Goal: Task Accomplishment & Management: Complete application form

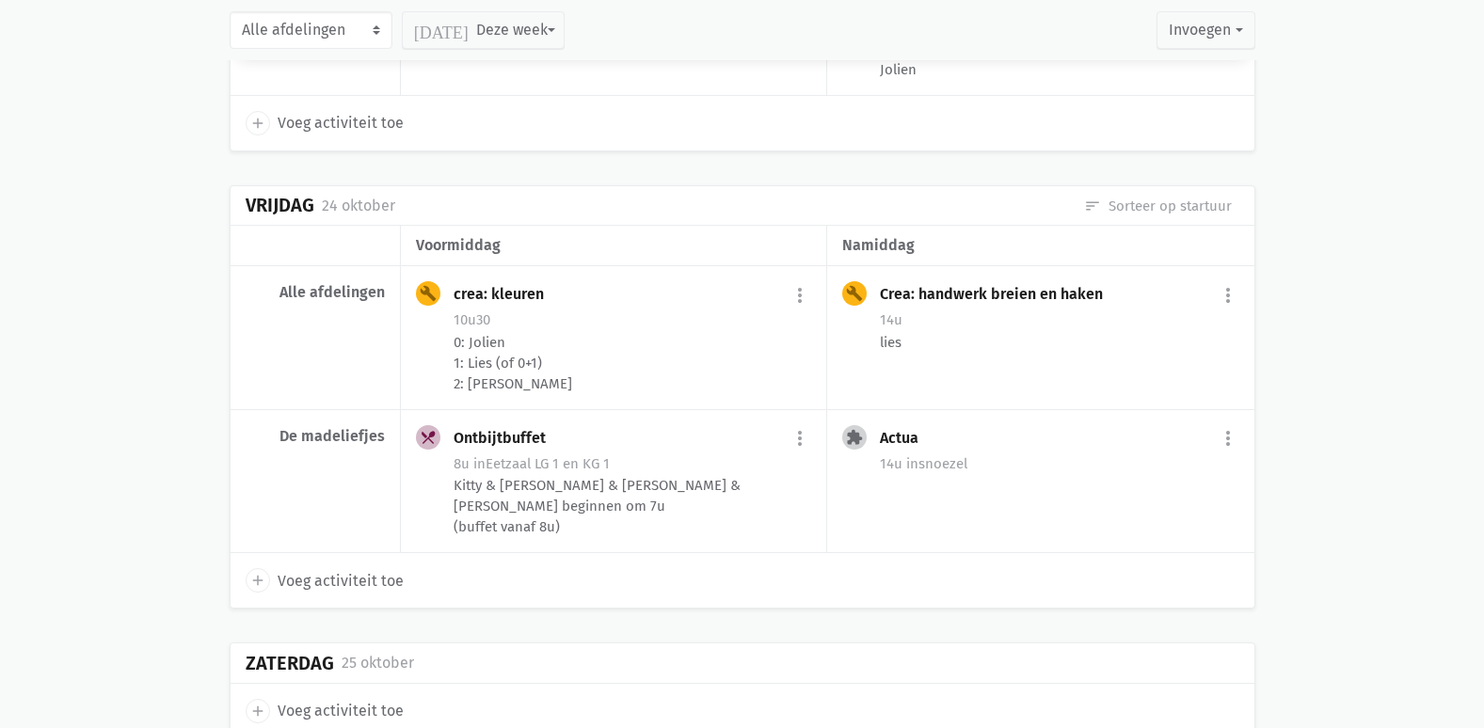
scroll to position [4955, 0]
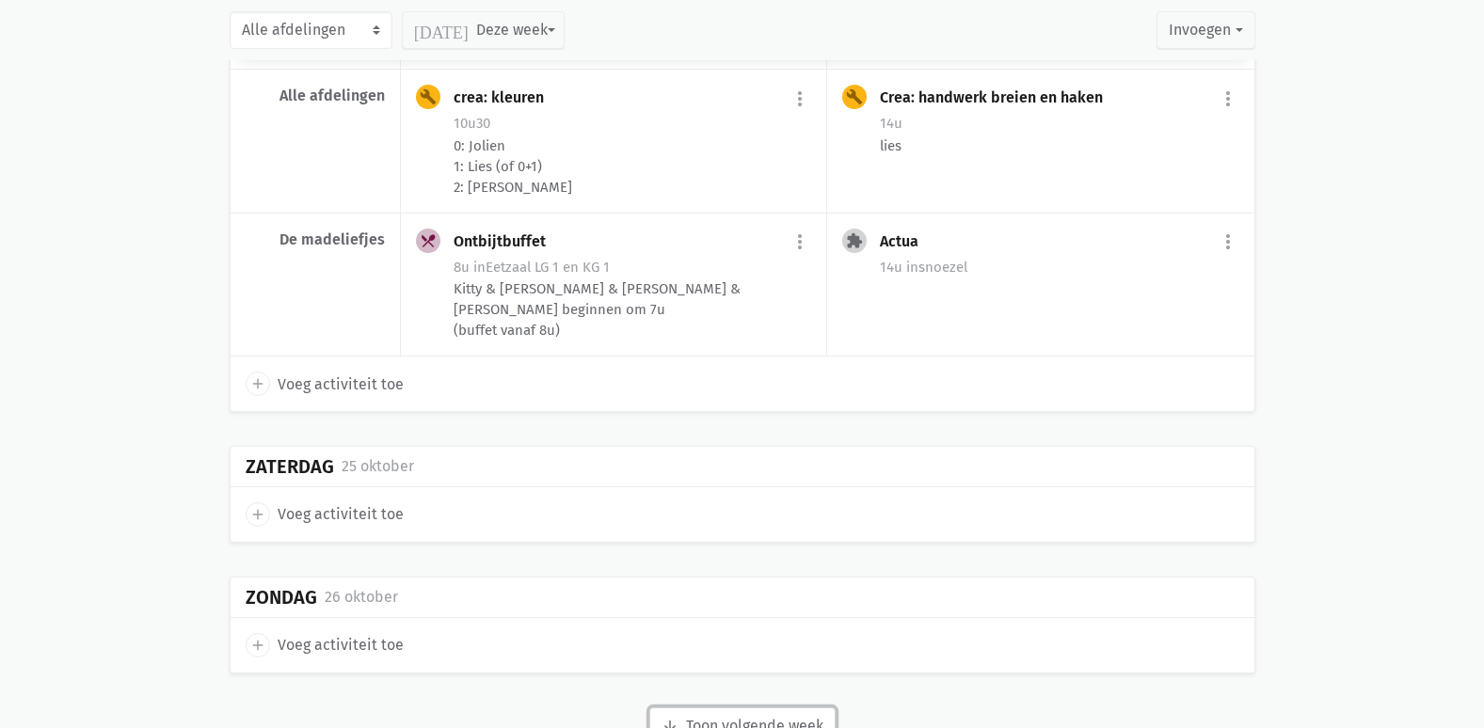
click at [730, 708] on button "arrow_downward Week wordt geladen Toon volgende week" at bounding box center [742, 727] width 186 height 38
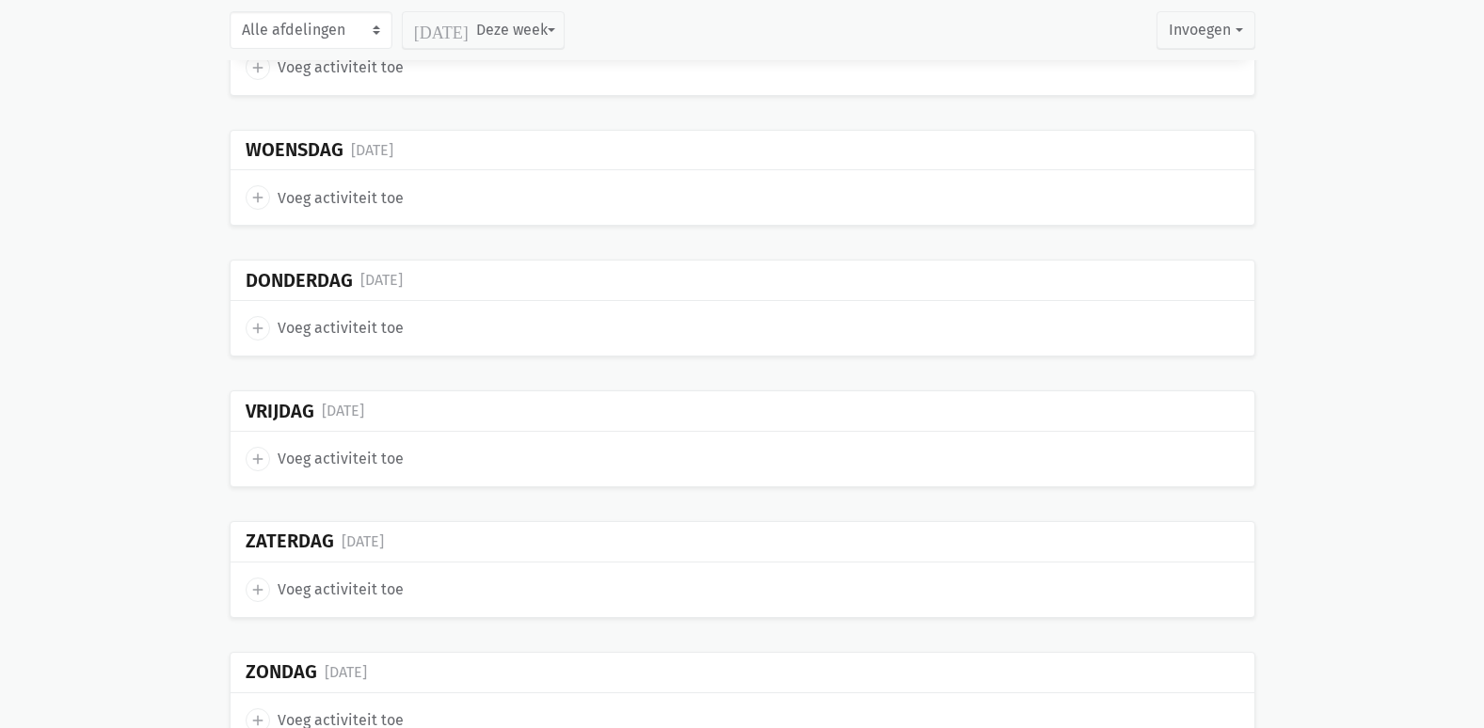
scroll to position [9140, 0]
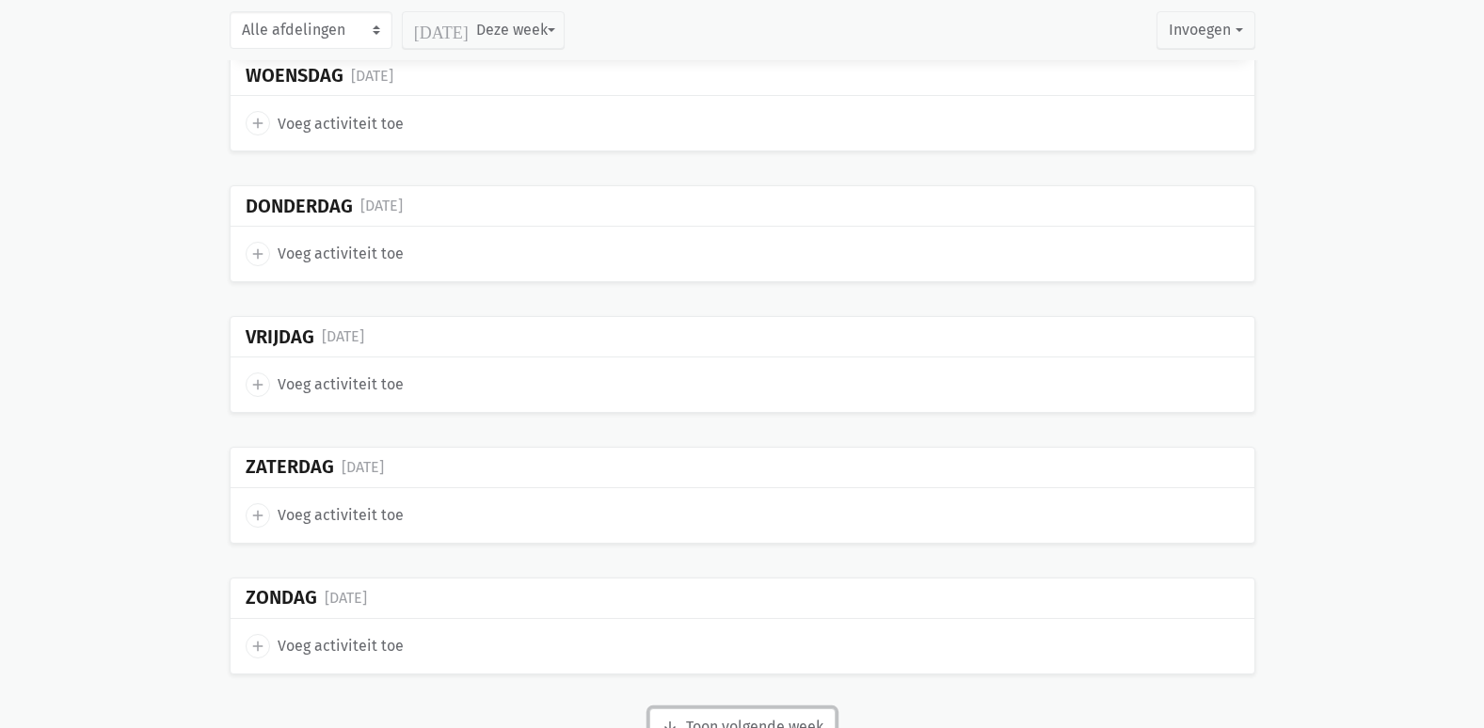
click at [752, 709] on button "arrow_downward Week wordt geladen Toon volgende week" at bounding box center [742, 728] width 186 height 38
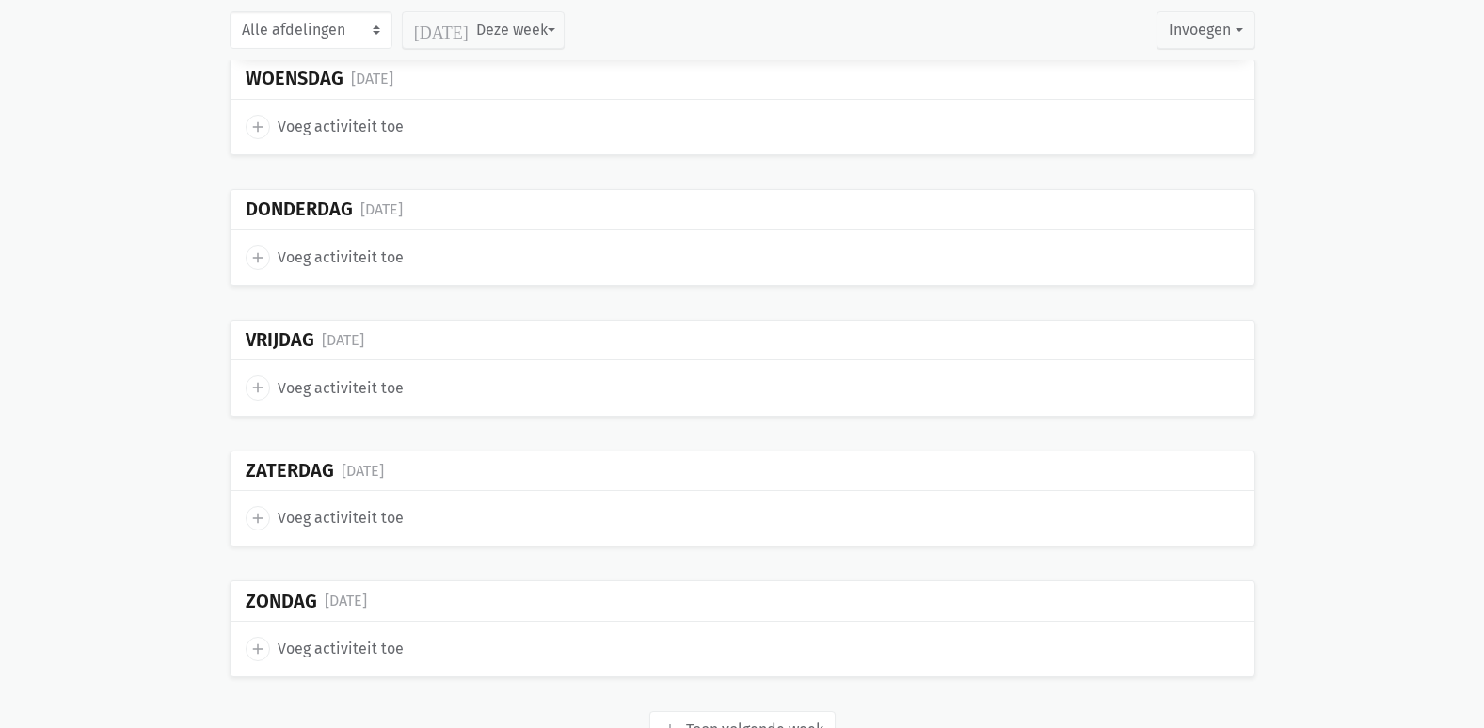
scroll to position [11572, 0]
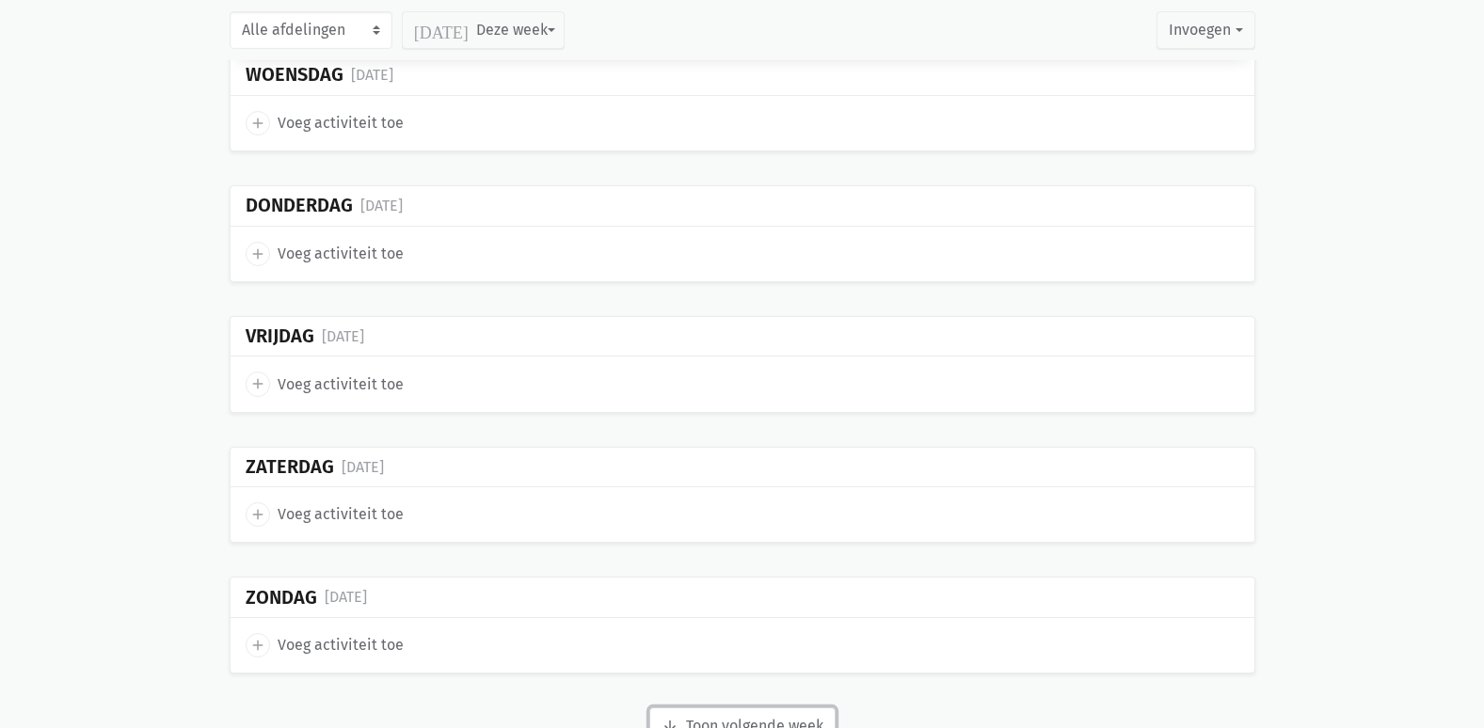
click at [729, 708] on button "arrow_downward Week wordt geladen Toon volgende week" at bounding box center [742, 727] width 186 height 38
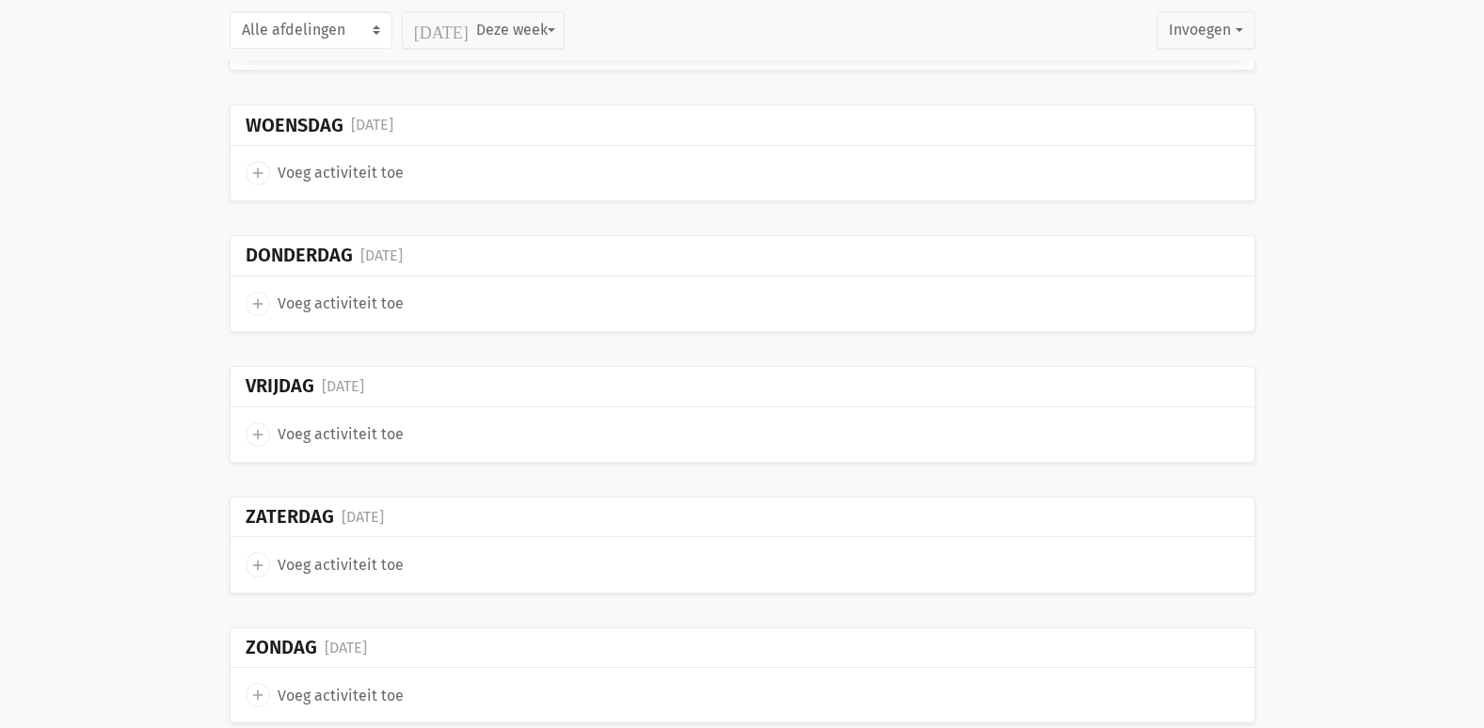
scroll to position [14182, 0]
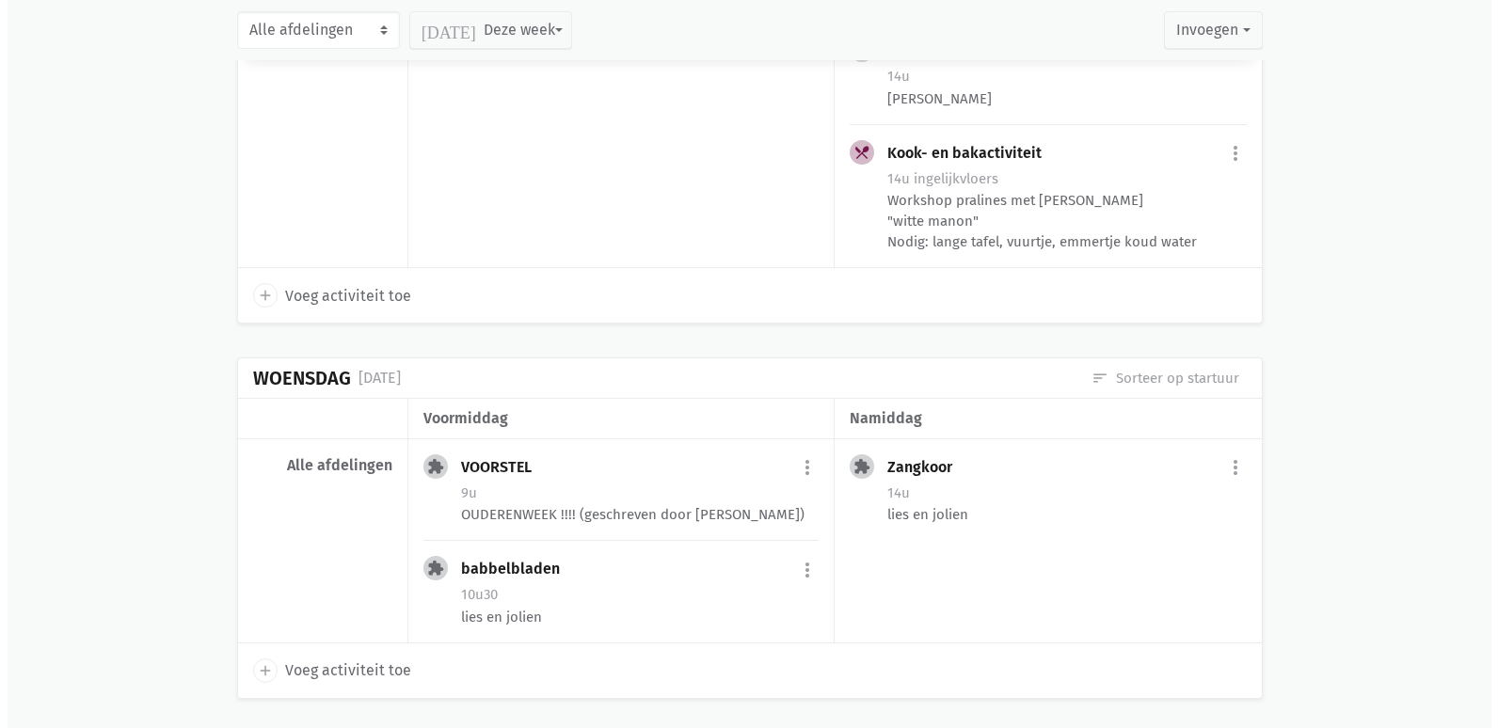
scroll to position [14748, 0]
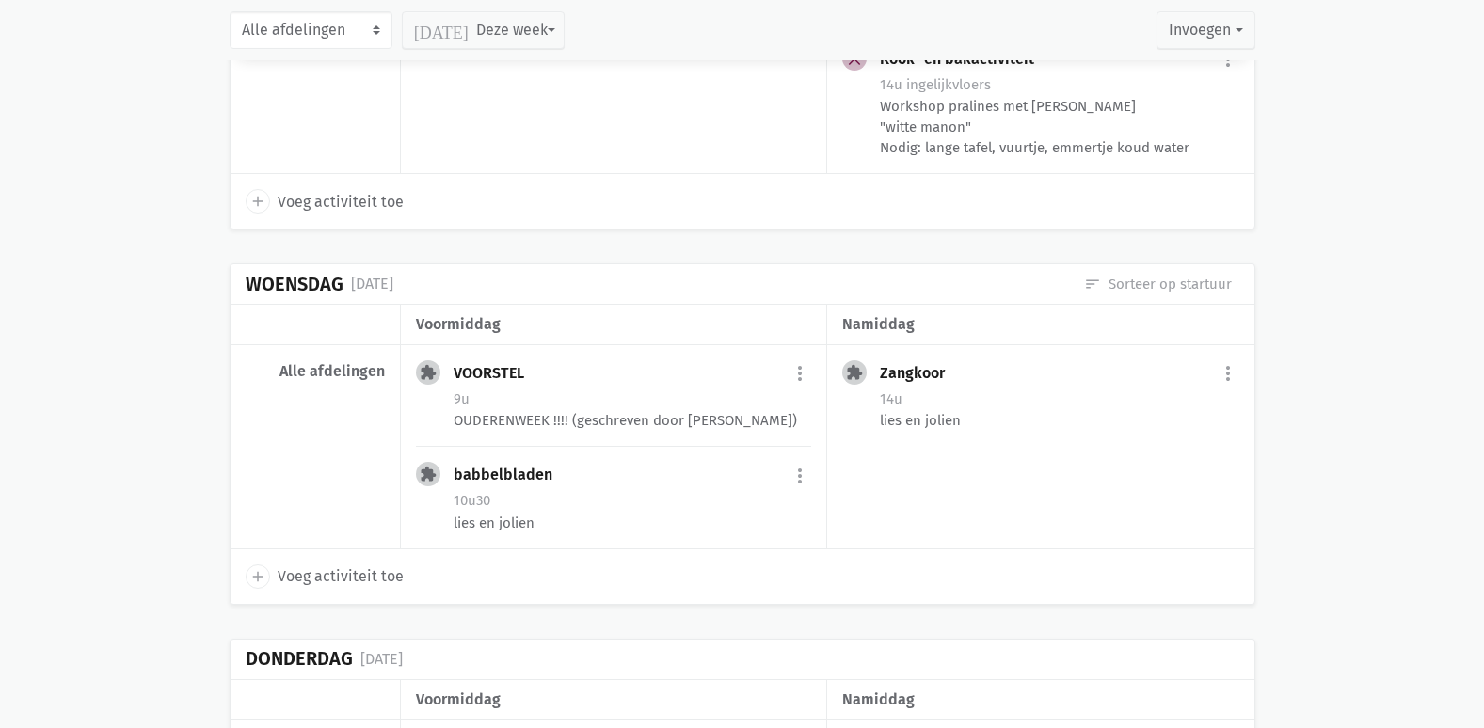
click at [338, 565] on span "Voeg activiteit toe" at bounding box center [341, 577] width 126 height 24
select select "14:00"
select select "15:00"
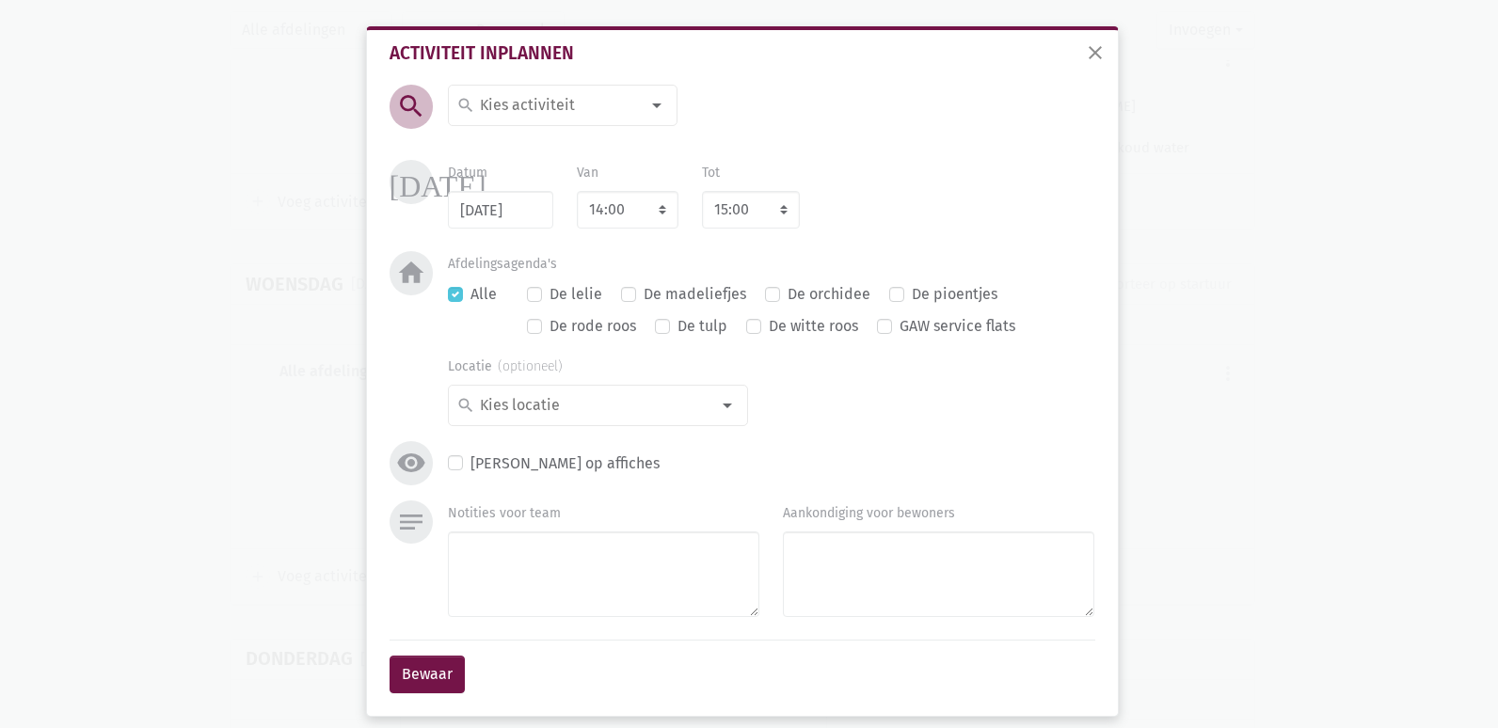
click at [599, 113] on input at bounding box center [558, 105] width 163 height 24
drag, startPoint x: 535, startPoint y: 114, endPoint x: 388, endPoint y: 114, distance: 146.8
click at [388, 114] on div "search Senioren search Seniorennamiddag [PERSON_NAME] uitstap Senioren (selecte…" at bounding box center [534, 121] width 336 height 72
type input "Senioren"
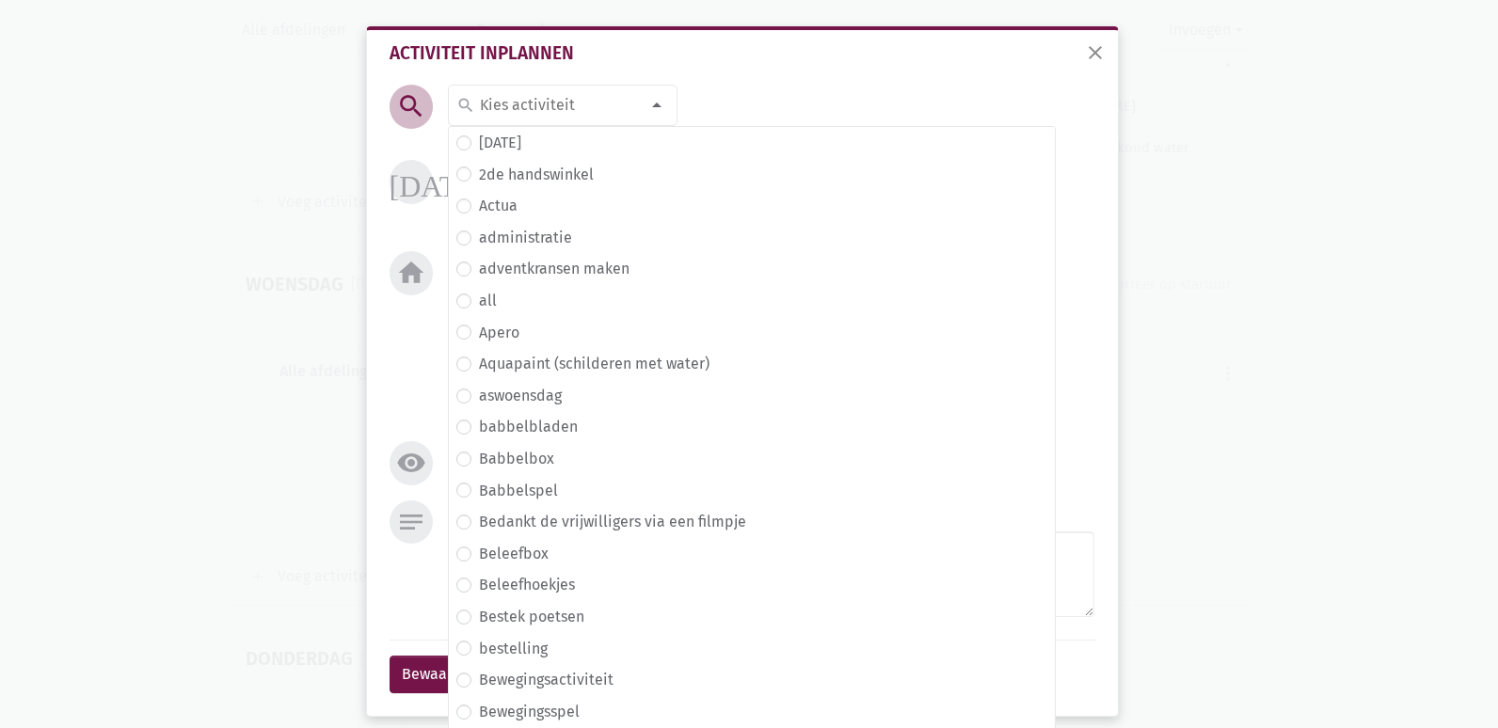
click at [793, 104] on div "search search [DATE] 2de handswinkel [GEOGRAPHIC_DATA] administratie adventkran…" at bounding box center [742, 293] width 715 height 416
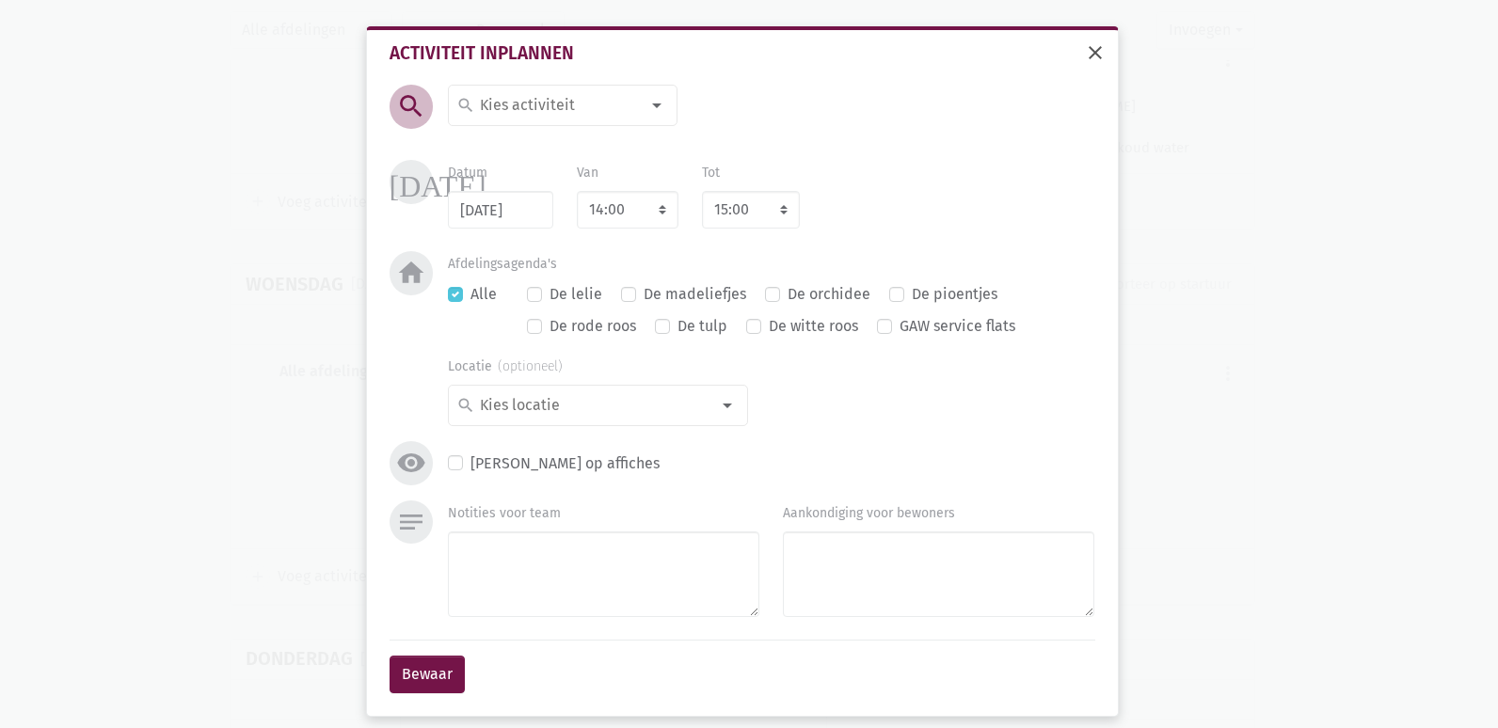
click at [1087, 56] on span "close" at bounding box center [1095, 52] width 23 height 23
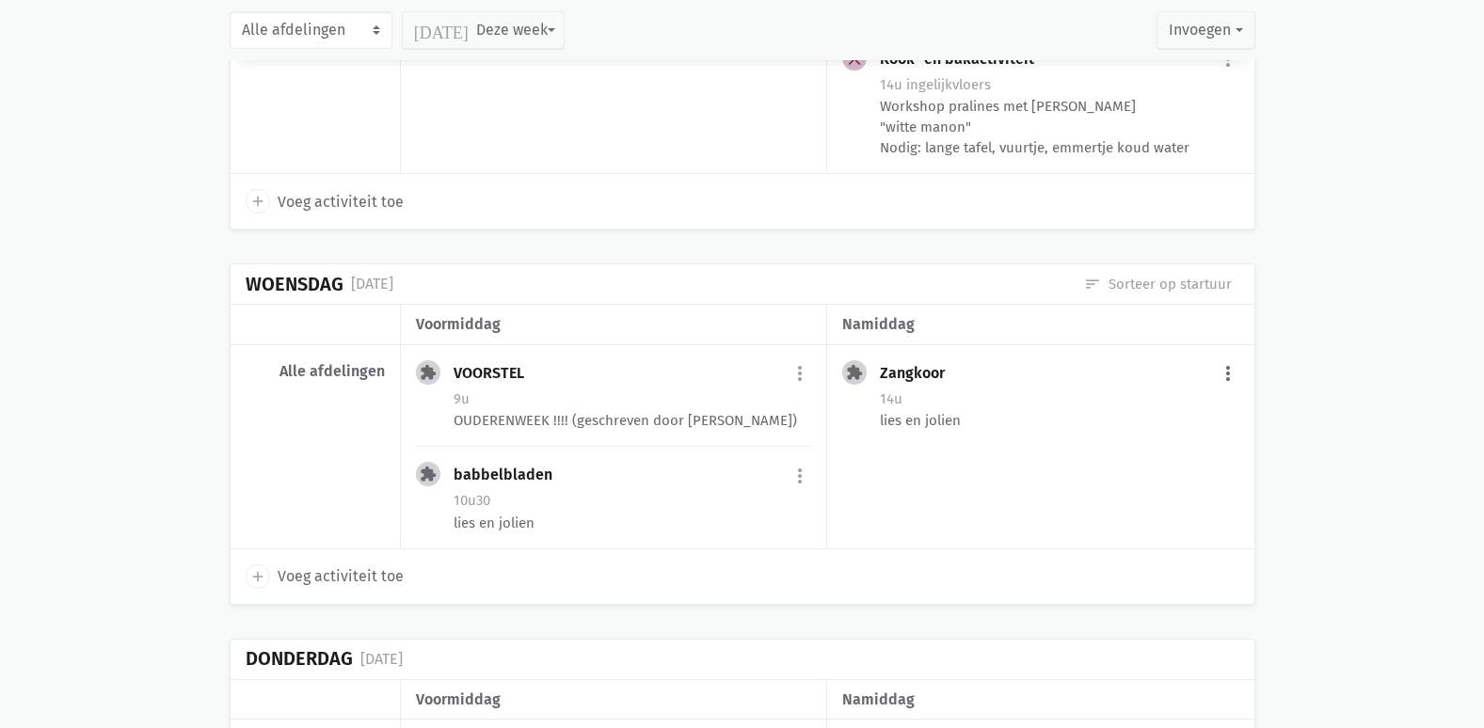
click at [1235, 357] on button "more_vert" at bounding box center [1228, 375] width 23 height 36
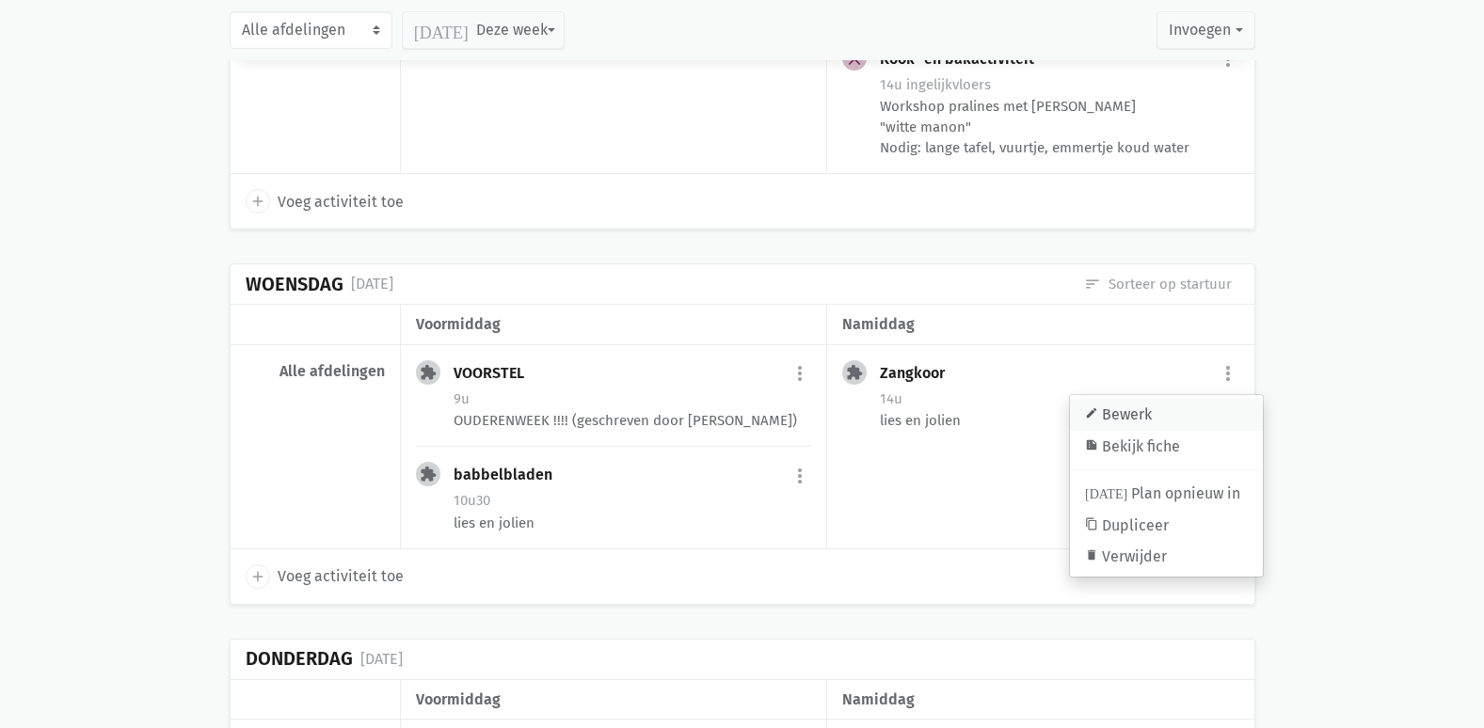
click at [1139, 399] on link "edit Bewerk" at bounding box center [1166, 415] width 193 height 32
type textarea "lies en jolien"
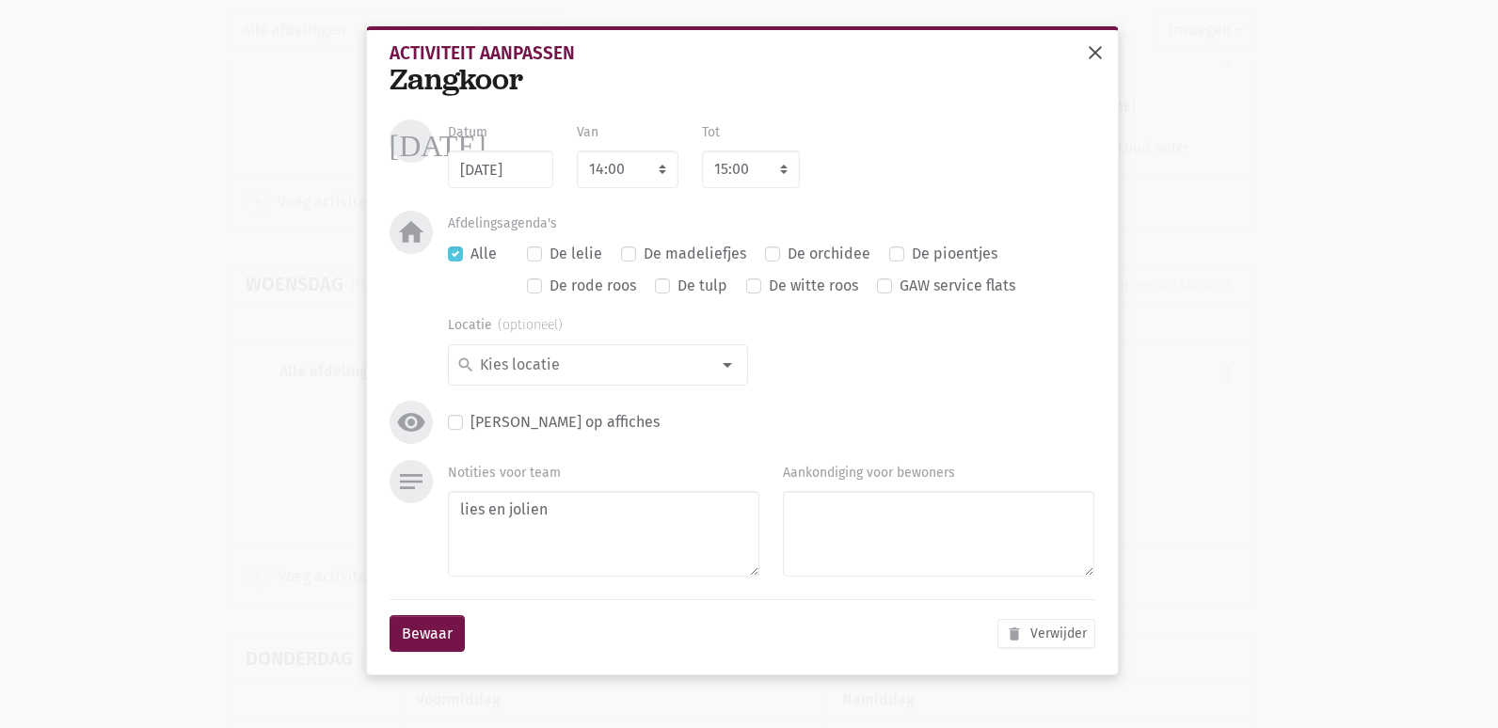
drag, startPoint x: 1092, startPoint y: 51, endPoint x: 1062, endPoint y: 64, distance: 32.0
click at [1093, 51] on span "close" at bounding box center [1095, 52] width 23 height 23
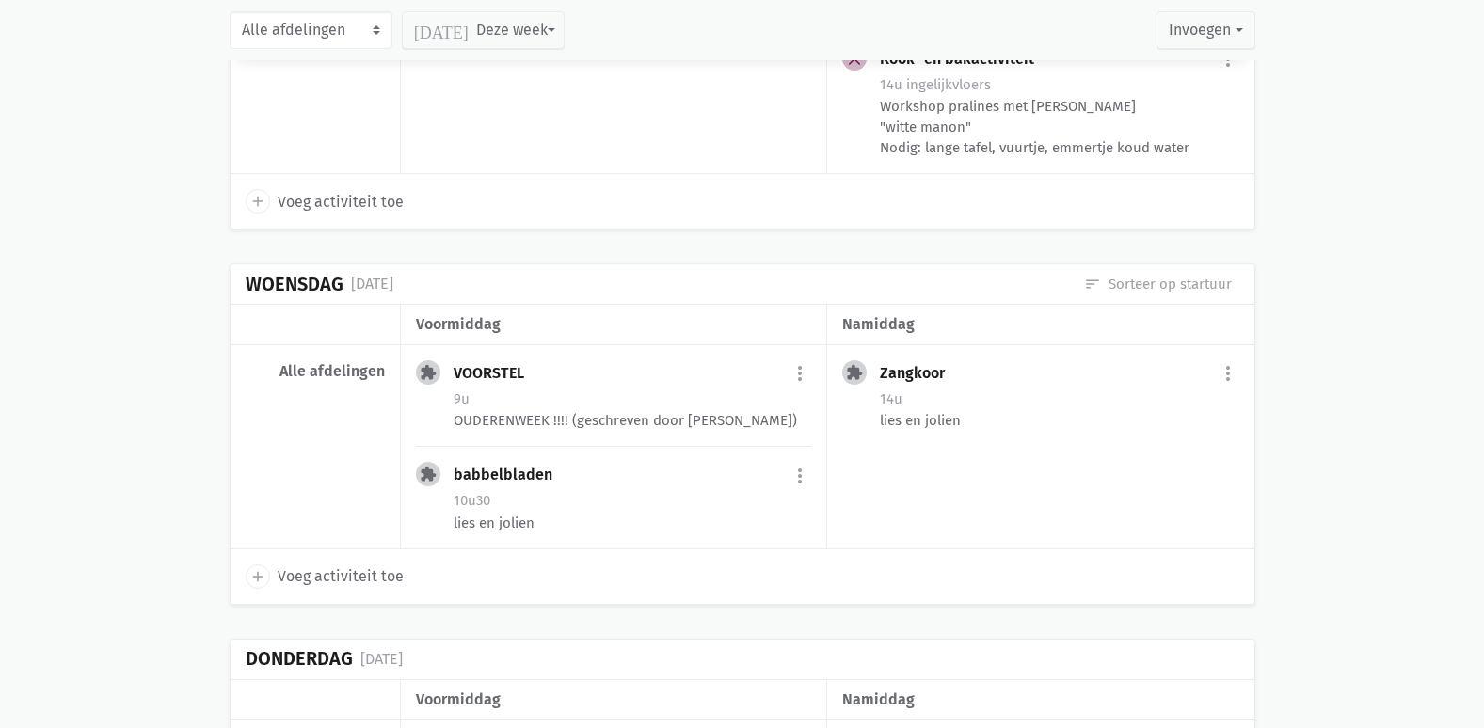
click at [312, 565] on span "Voeg activiteit toe" at bounding box center [341, 577] width 126 height 24
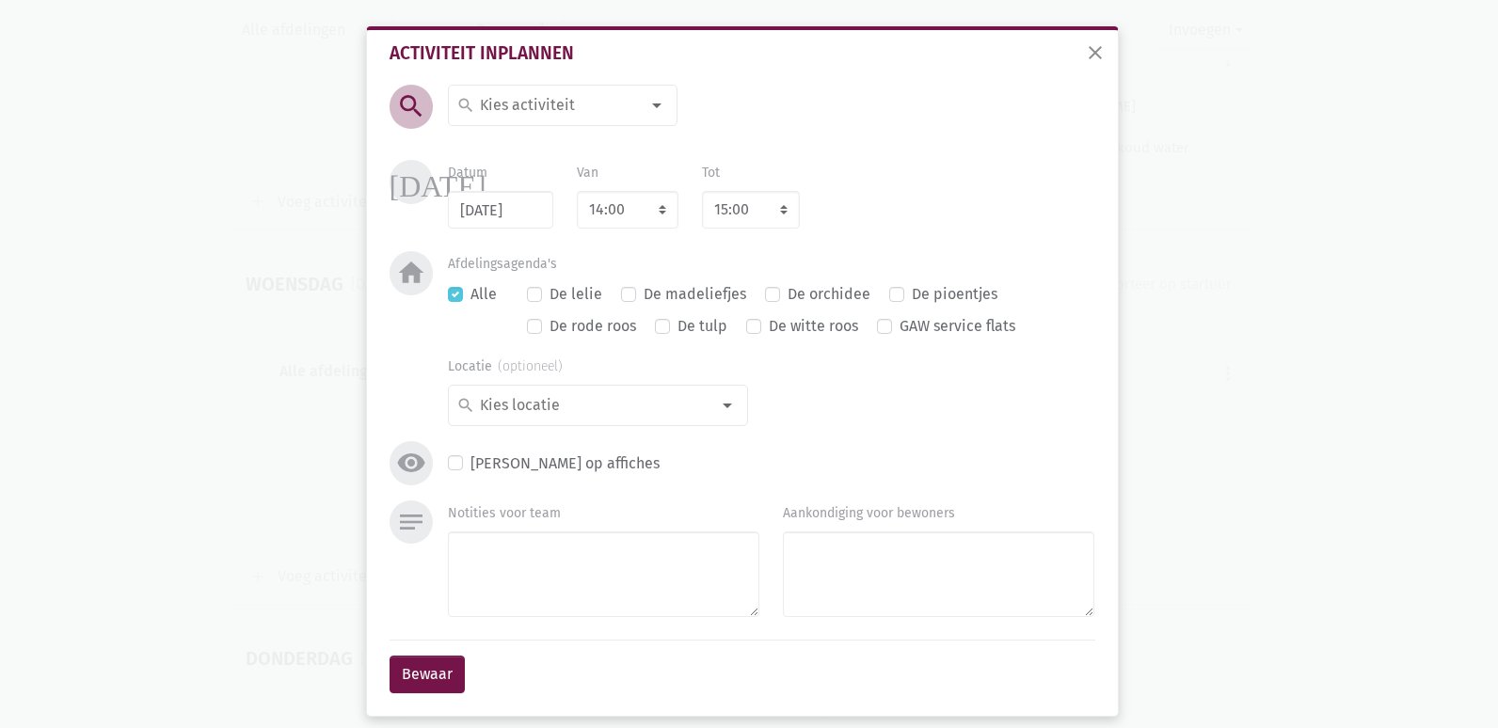
click at [483, 111] on input at bounding box center [558, 105] width 163 height 24
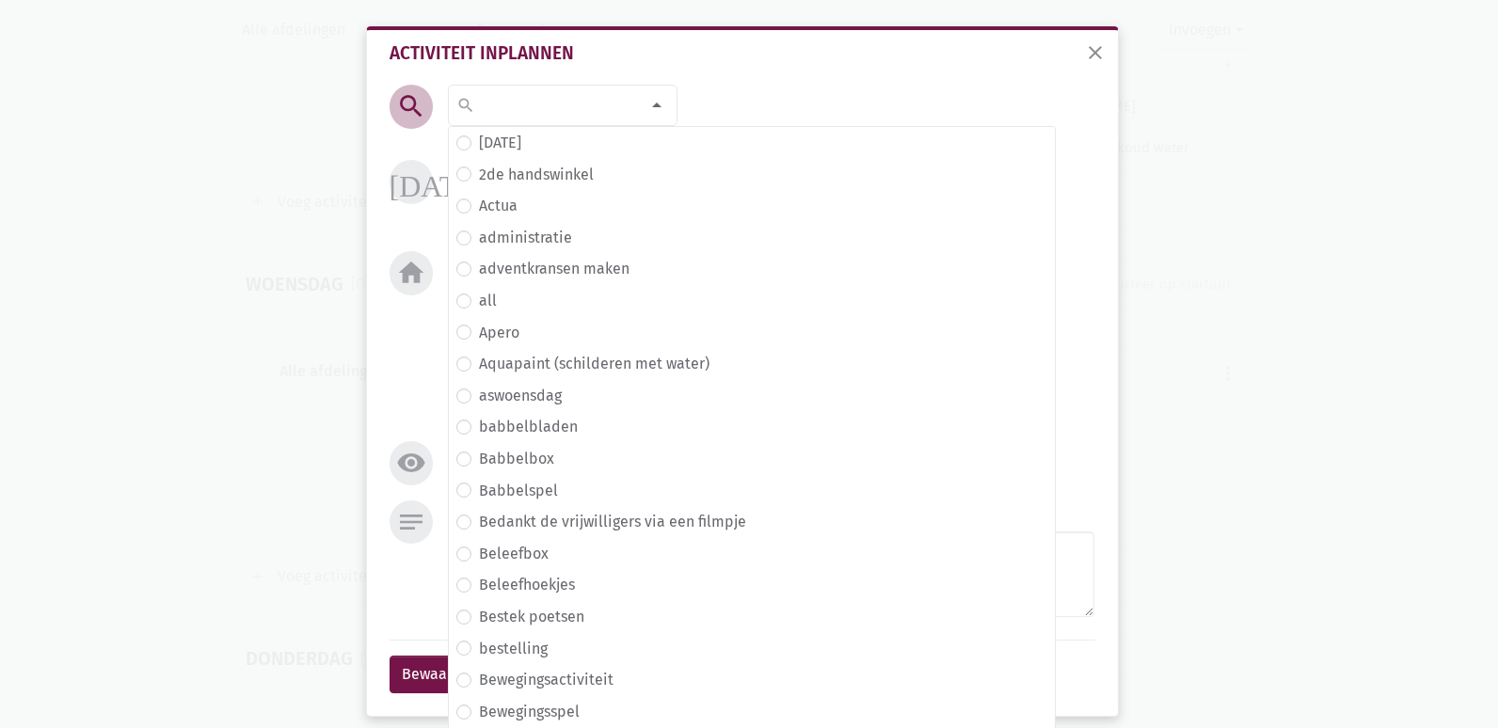
click at [561, 101] on input at bounding box center [558, 105] width 163 height 24
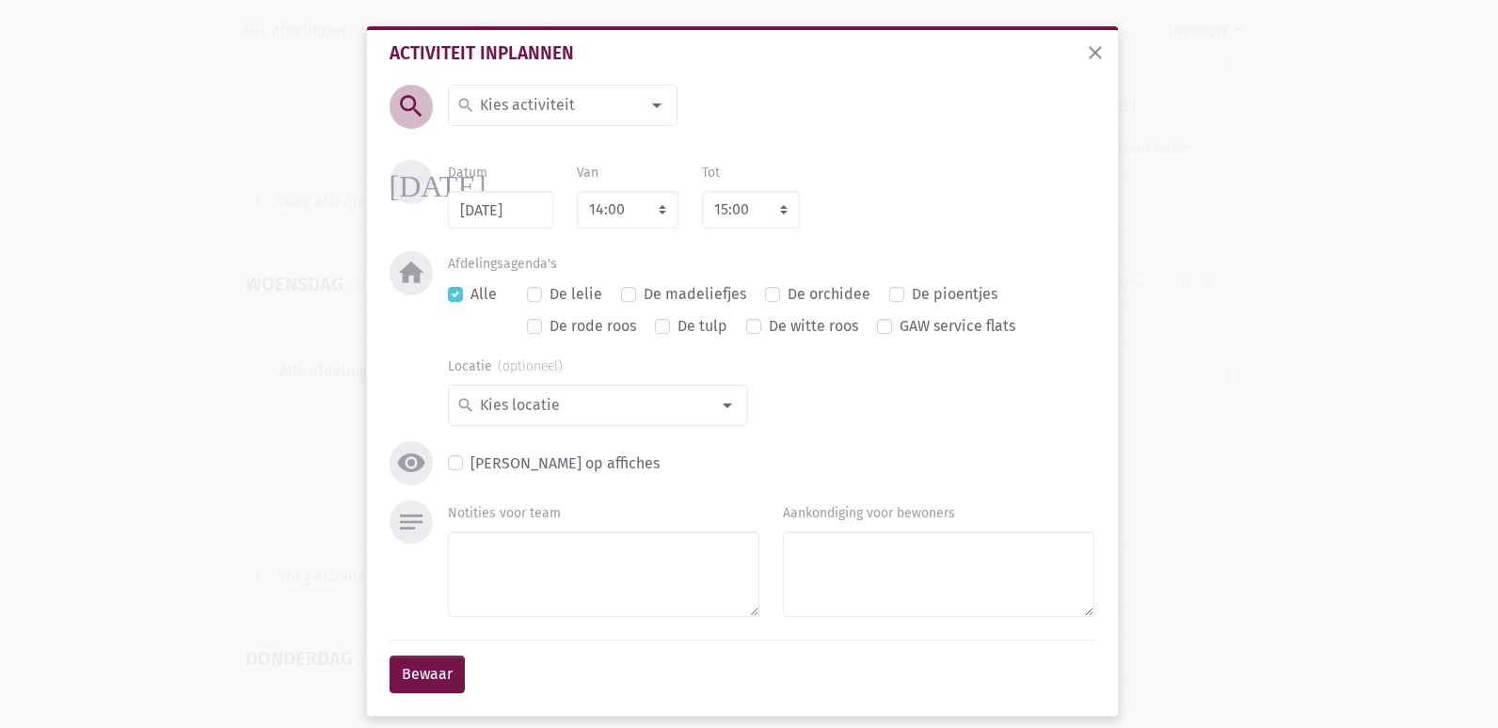
click at [513, 115] on input at bounding box center [558, 105] width 163 height 24
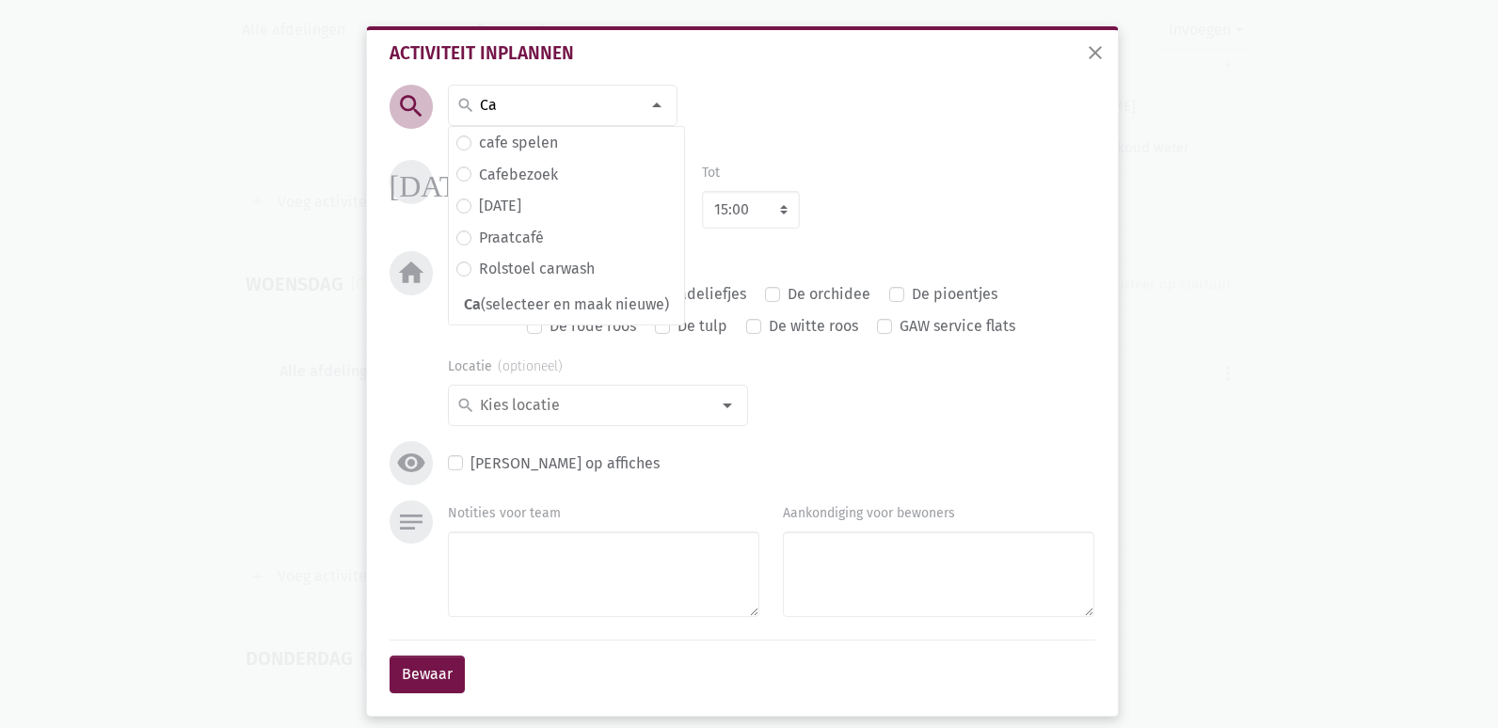
type input "C"
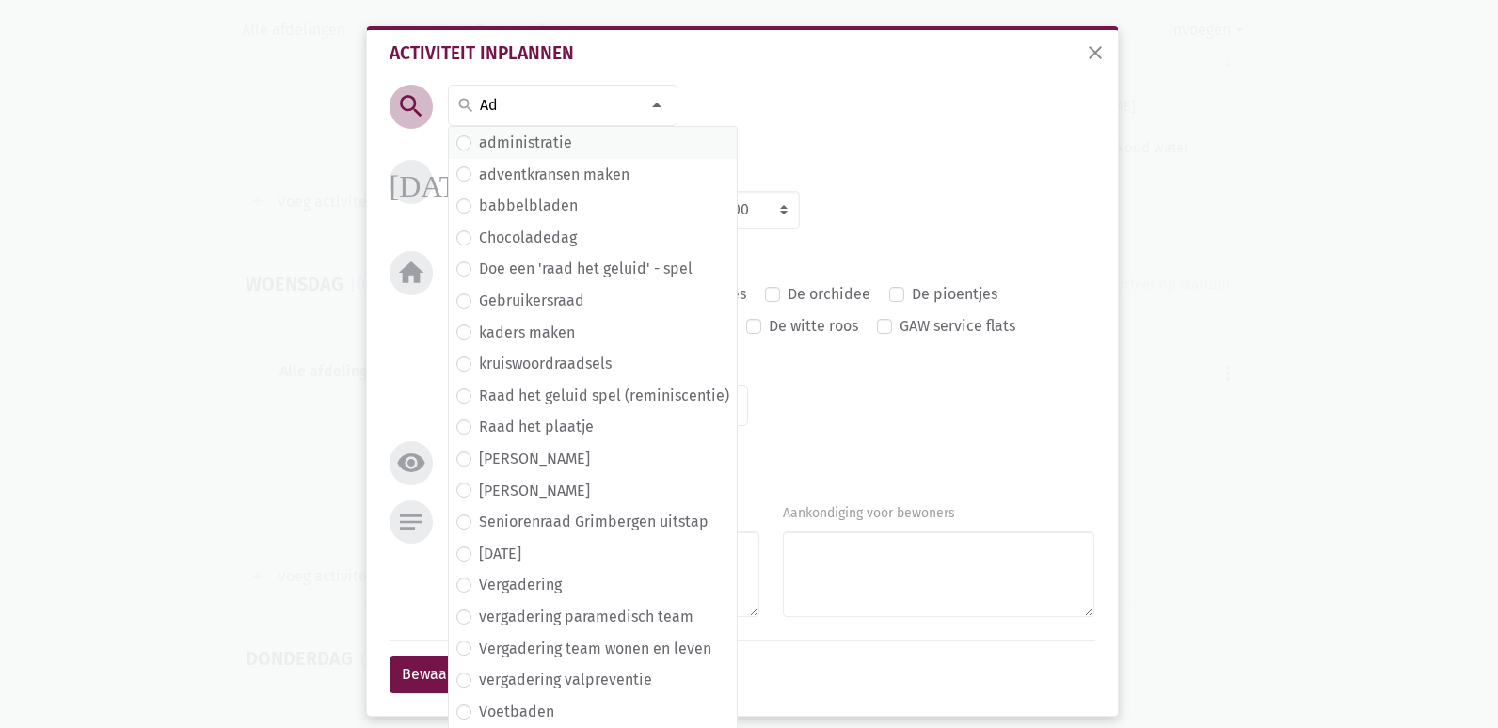
type input "Ad"
click at [529, 143] on label "administratie" at bounding box center [525, 143] width 93 height 24
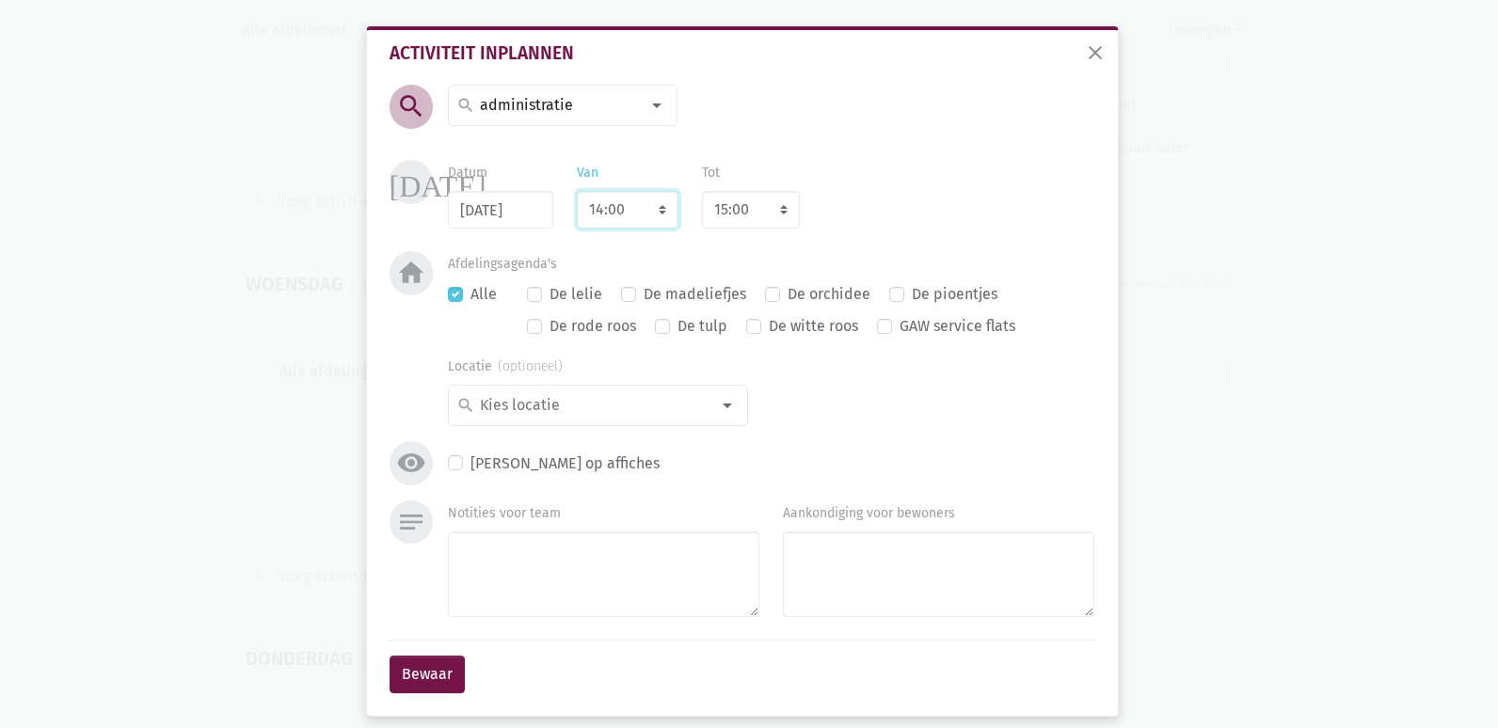
click at [631, 213] on select "7:00 7:15 7:30 7:45 8:00 8:15 8:30 8:45 9:00 9:15 9:30 9:45 10:00 10:15 10:30 1…" at bounding box center [628, 210] width 102 height 38
select select "15:00"
click at [577, 191] on select "7:00 7:15 7:30 7:45 8:00 8:15 8:30 8:45 9:00 9:15 9:30 9:45 10:00 10:15 10:30 1…" at bounding box center [628, 210] width 102 height 38
select select "16:00"
click at [593, 562] on textarea "Notities voor team" at bounding box center [604, 575] width 312 height 86
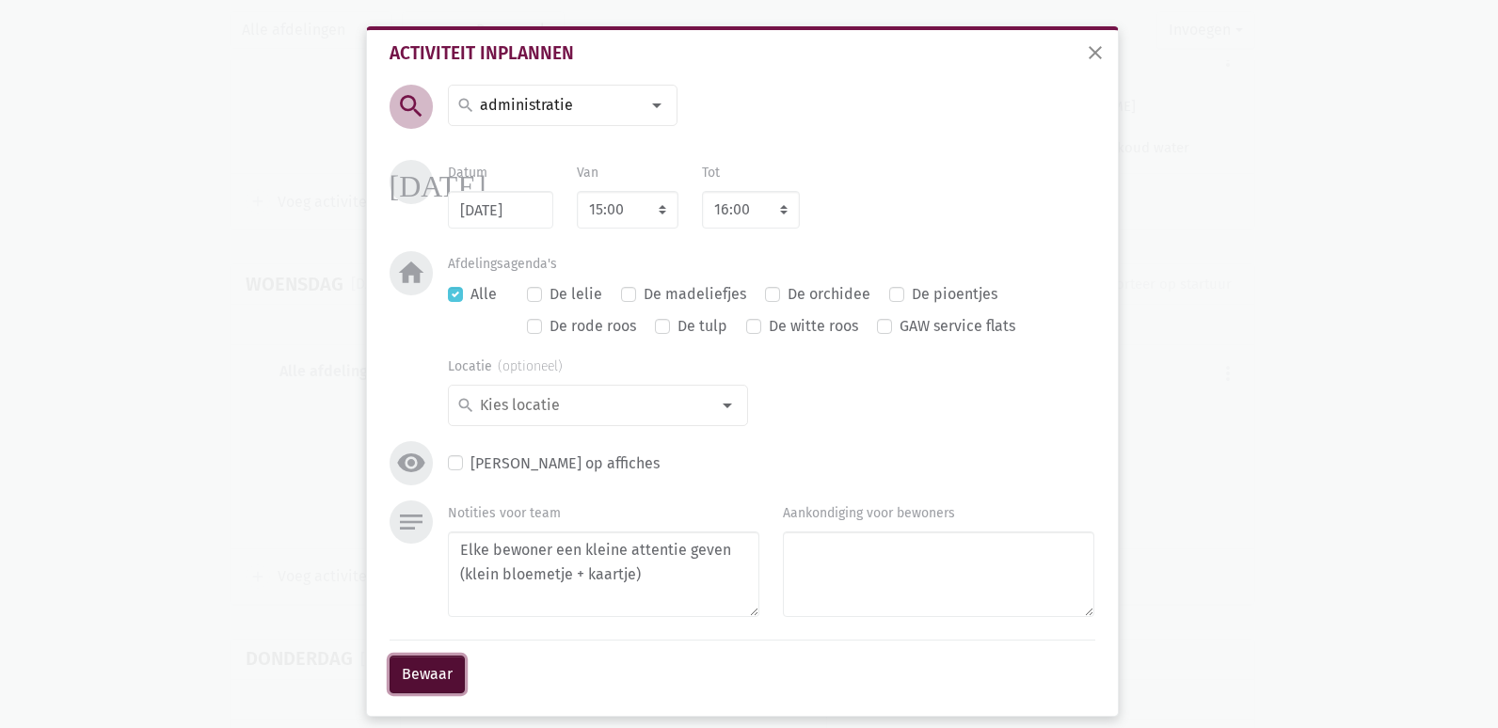
drag, startPoint x: 430, startPoint y: 667, endPoint x: 577, endPoint y: 613, distance: 156.6
click at [577, 613] on form "search search [DATE] 2de handswinkel [GEOGRAPHIC_DATA] administratie adventkran…" at bounding box center [743, 397] width 706 height 624
click at [651, 574] on textarea "Elke bewoner een kleine attentie geven (klein bloemetje + kaartje)" at bounding box center [604, 575] width 312 height 86
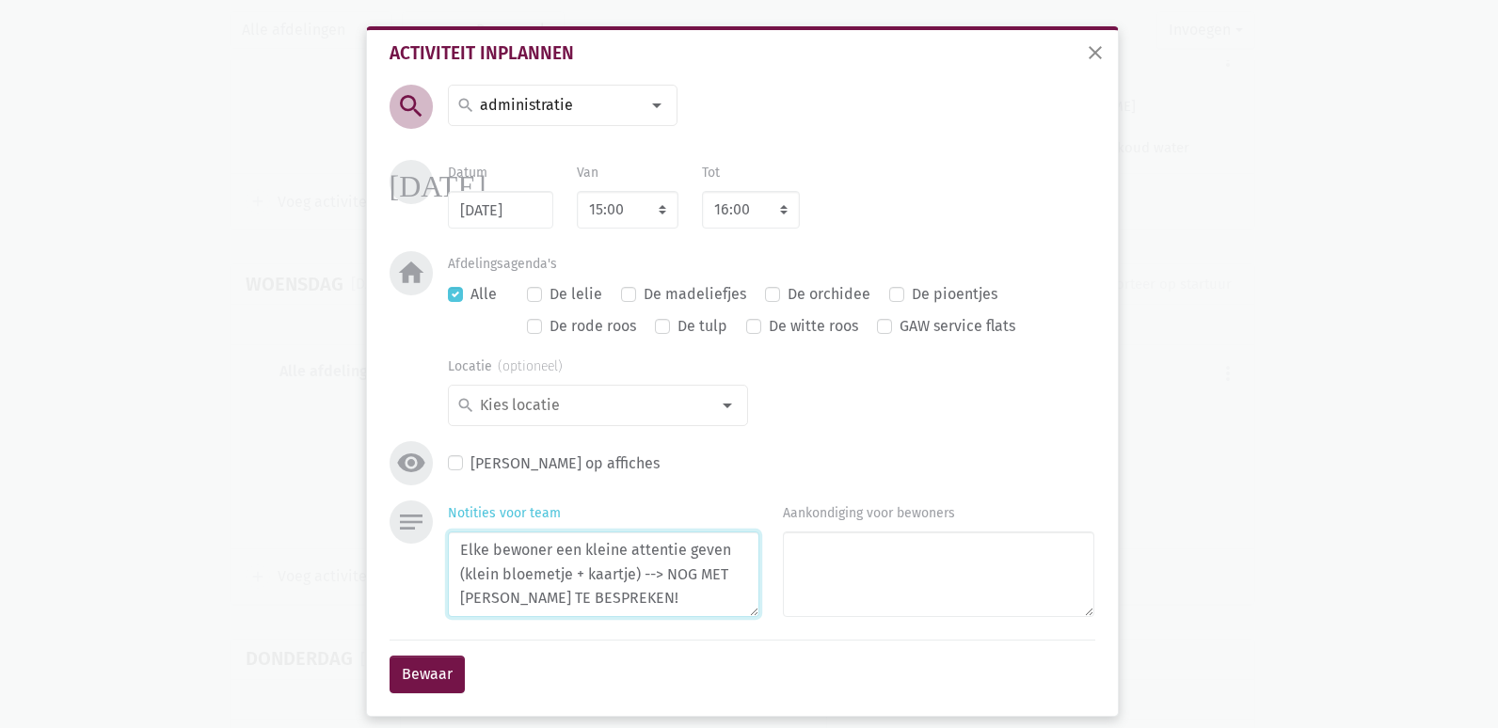
scroll to position [16, 0]
type textarea "Elke bewoner een kleine attentie geven (klein bloemetje + kaartje) --> NOG MET …"
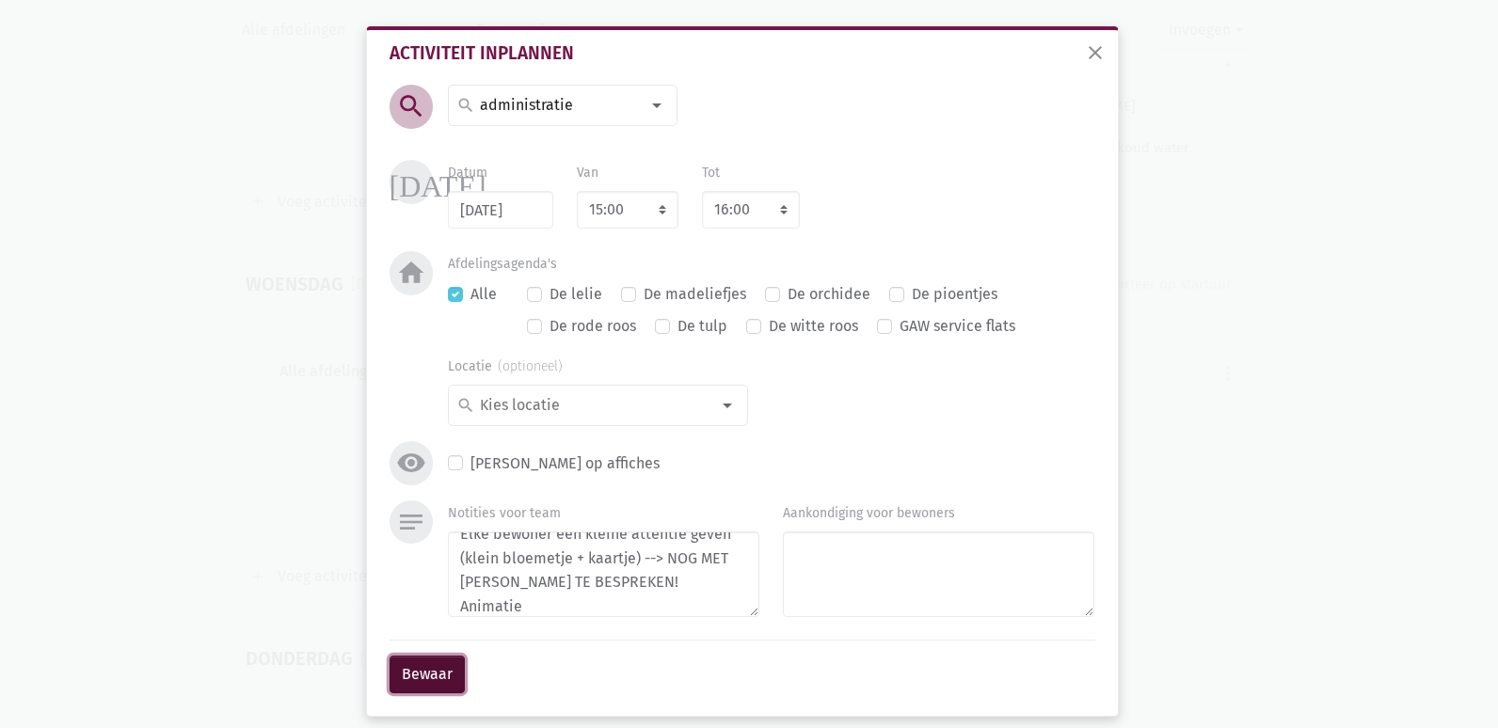
click at [419, 688] on button "Bewaar" at bounding box center [427, 675] width 75 height 38
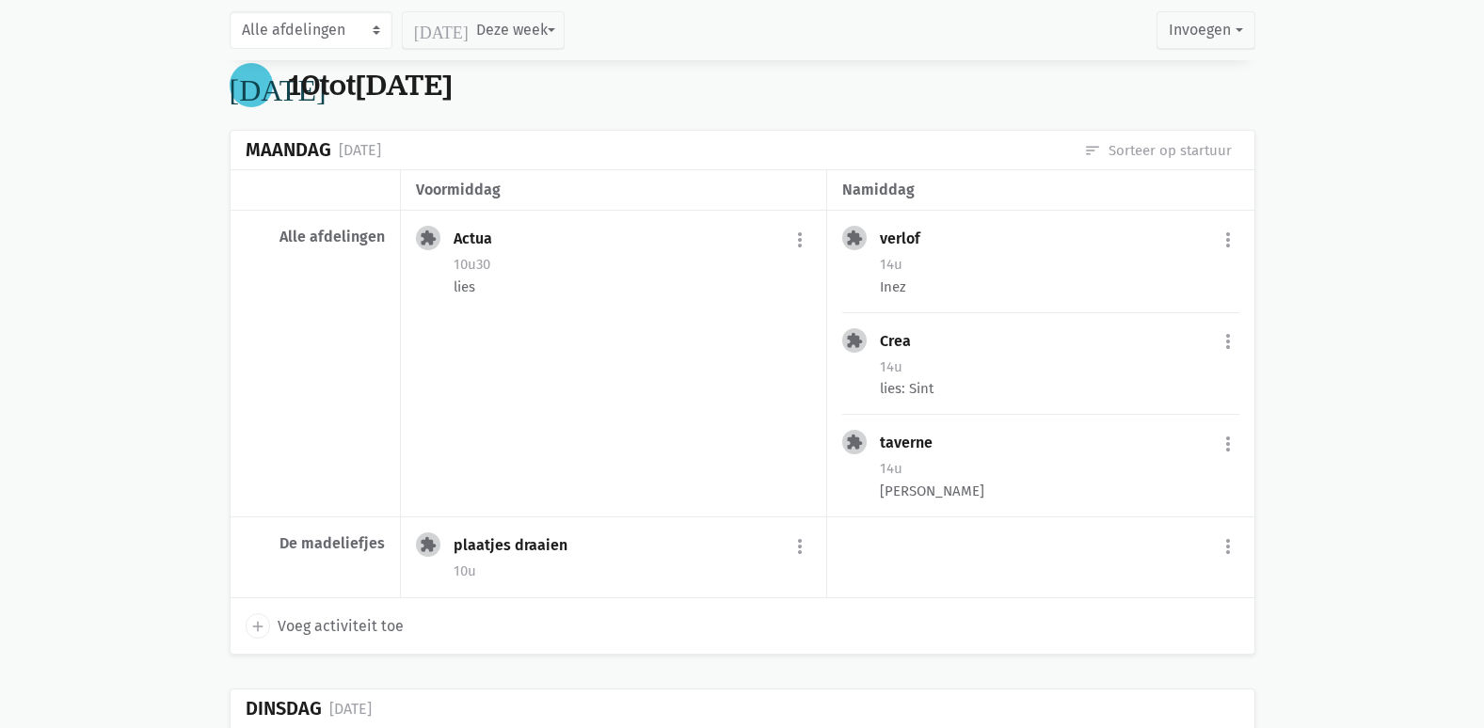
scroll to position [11103, 0]
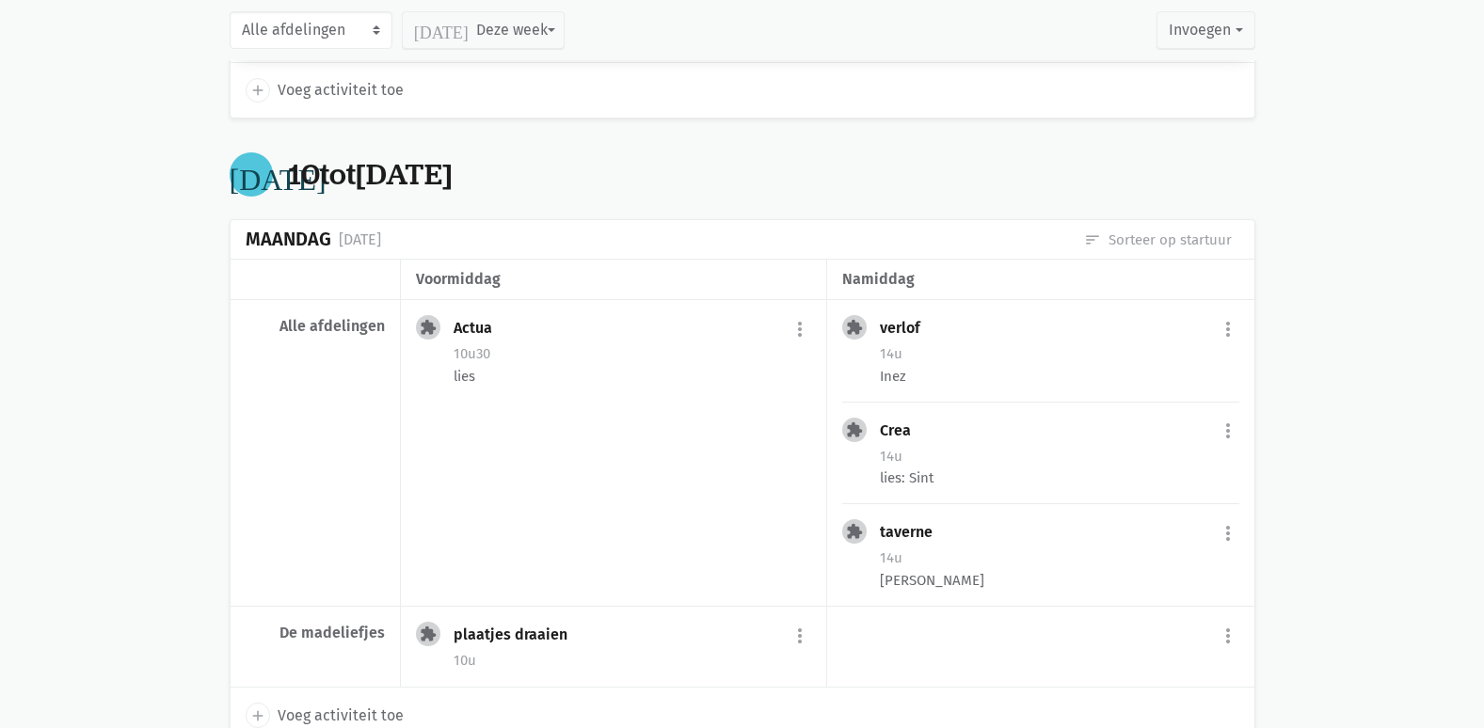
drag, startPoint x: 341, startPoint y: 174, endPoint x: 472, endPoint y: 177, distance: 131.8
click at [472, 220] on div "[DATE] sort Sorteer op startuur" at bounding box center [743, 240] width 1024 height 40
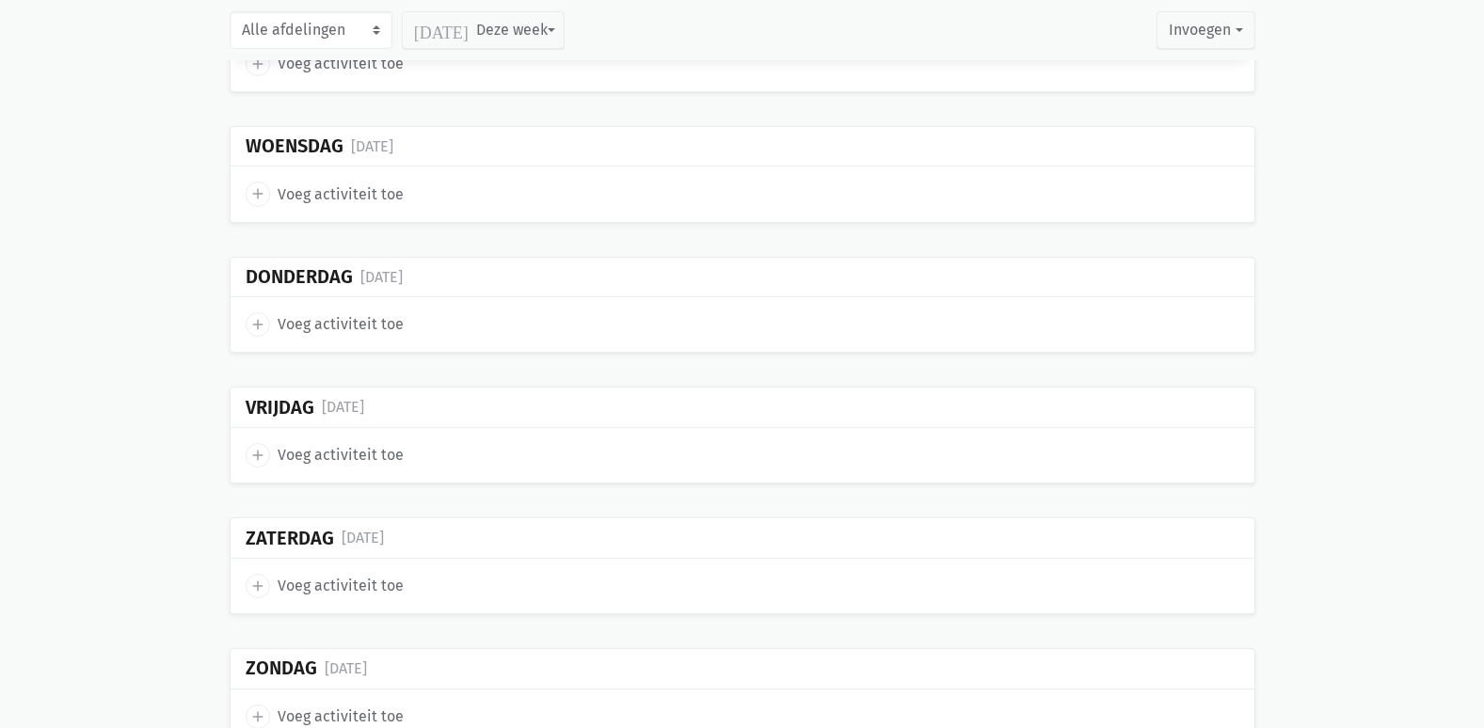
scroll to position [16797, 0]
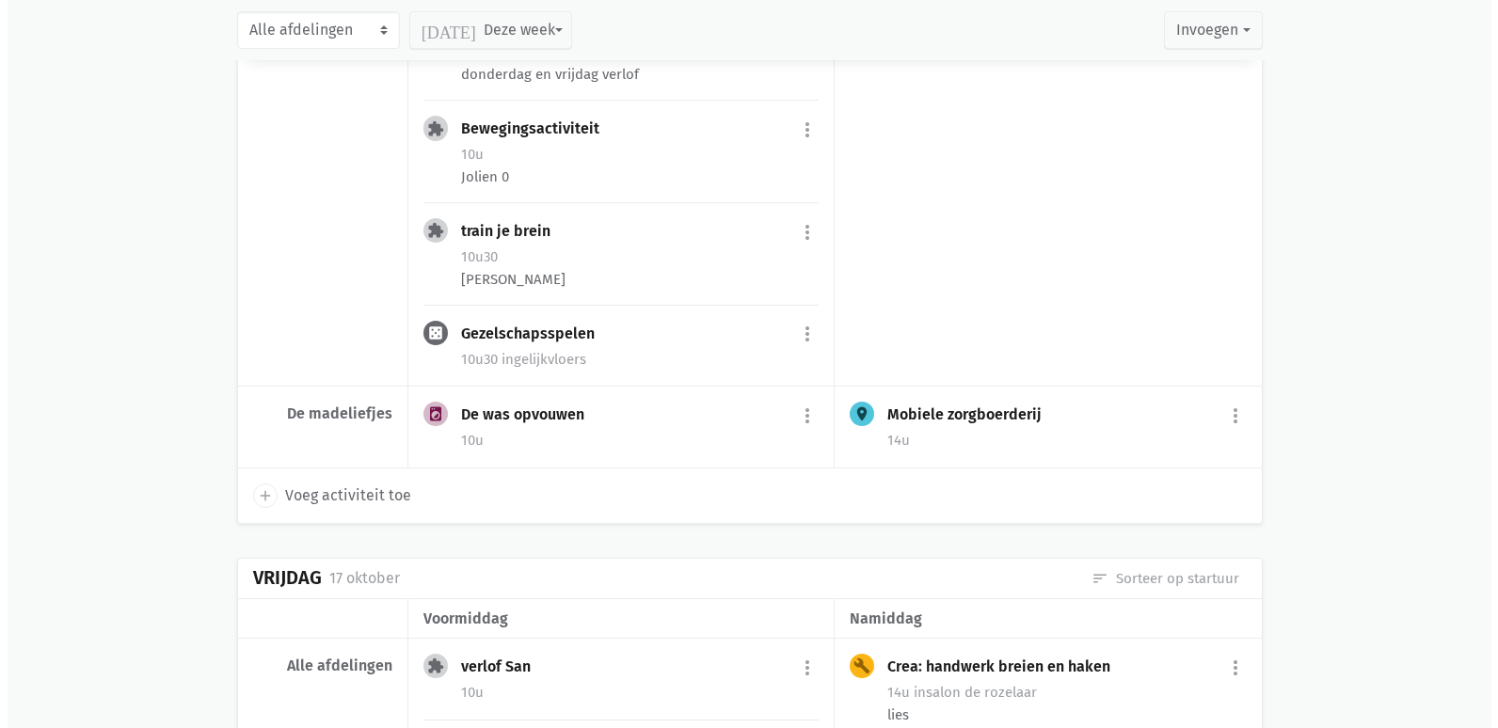
scroll to position [1832, 0]
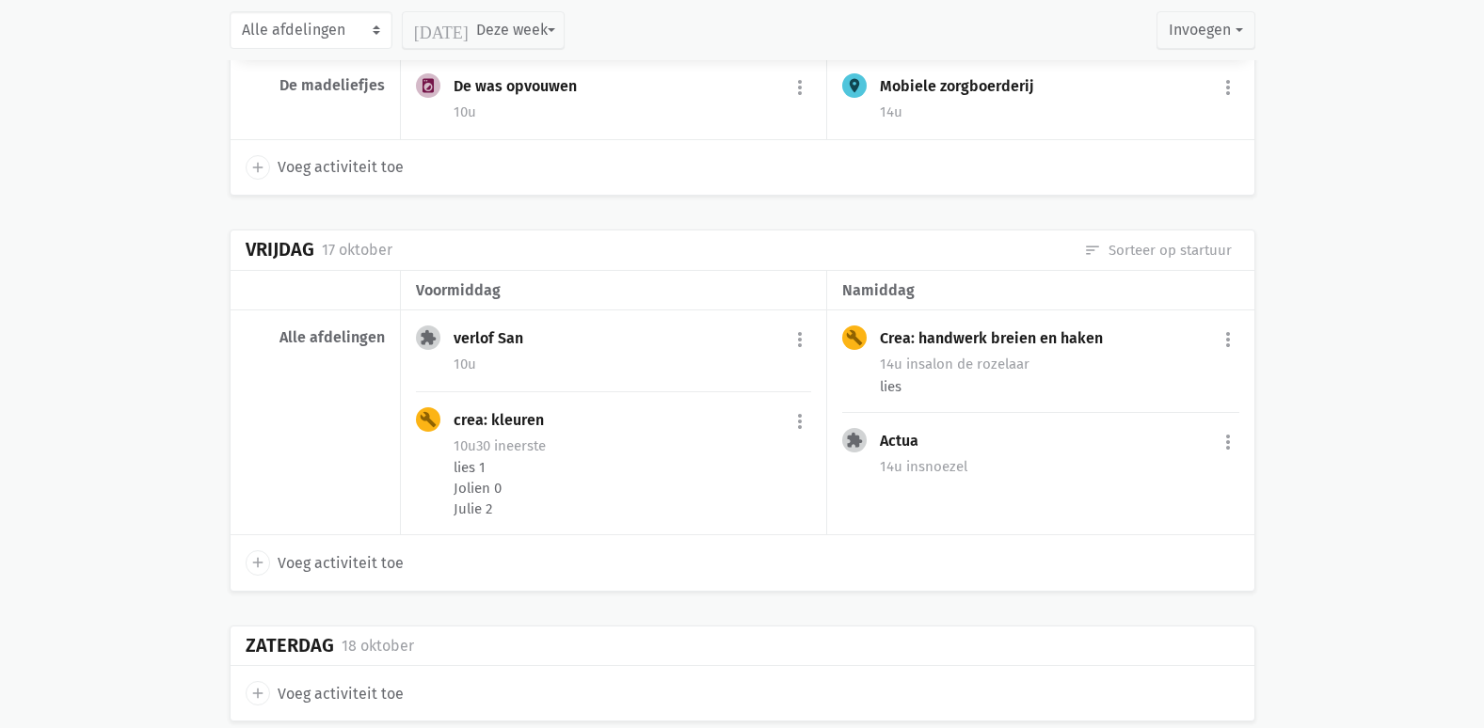
click at [326, 551] on span "Voeg activiteit toe" at bounding box center [341, 563] width 126 height 24
select select "14:00"
select select "15:00"
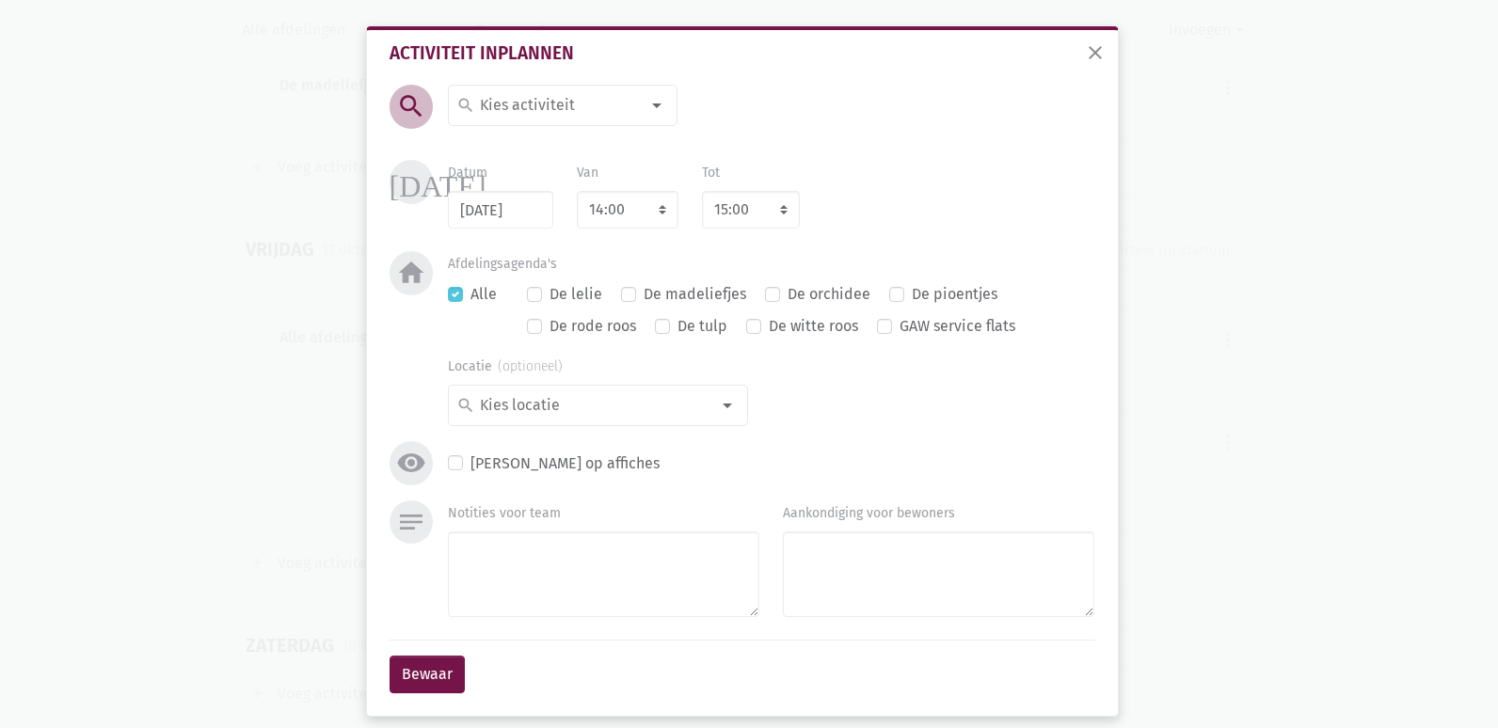
click at [508, 104] on input at bounding box center [558, 105] width 163 height 24
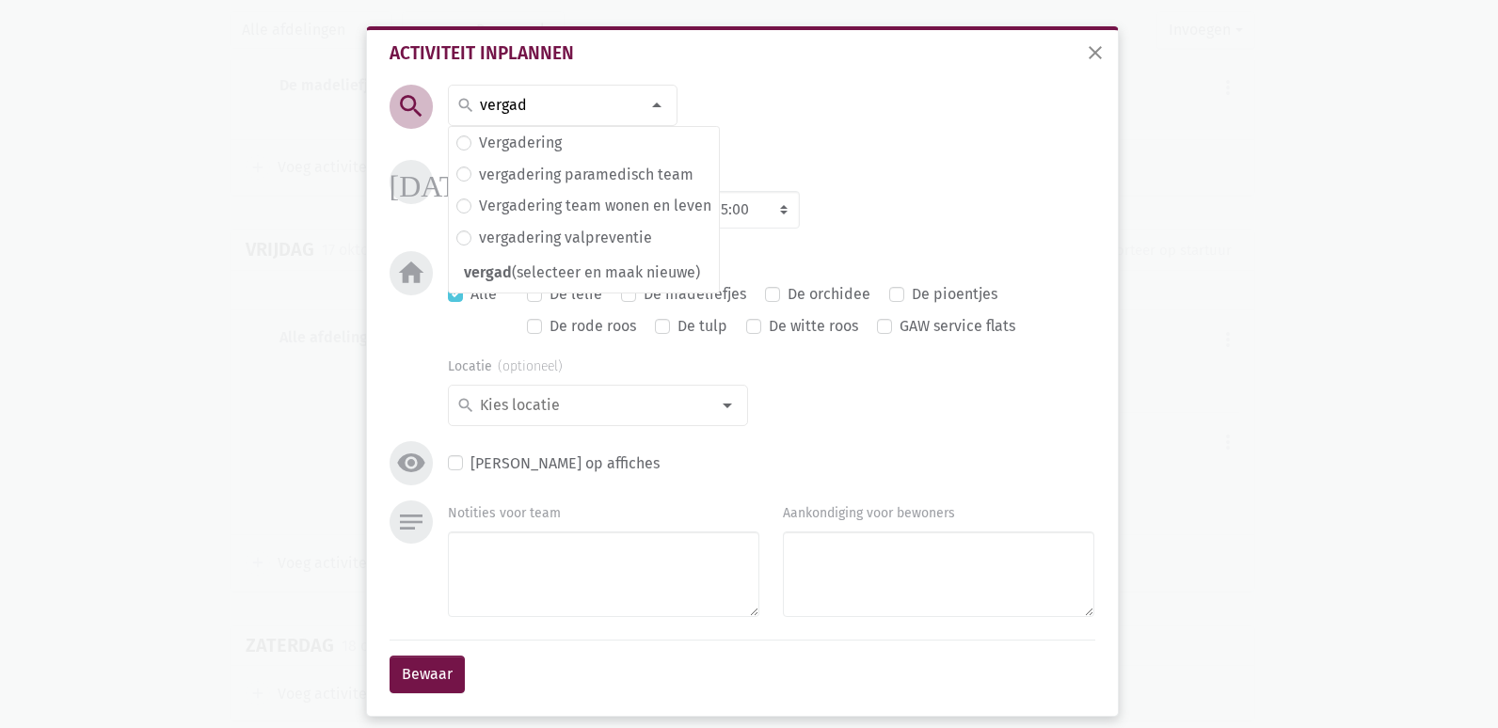
type input "vergad"
click at [537, 123] on div "vergad search" at bounding box center [563, 105] width 230 height 41
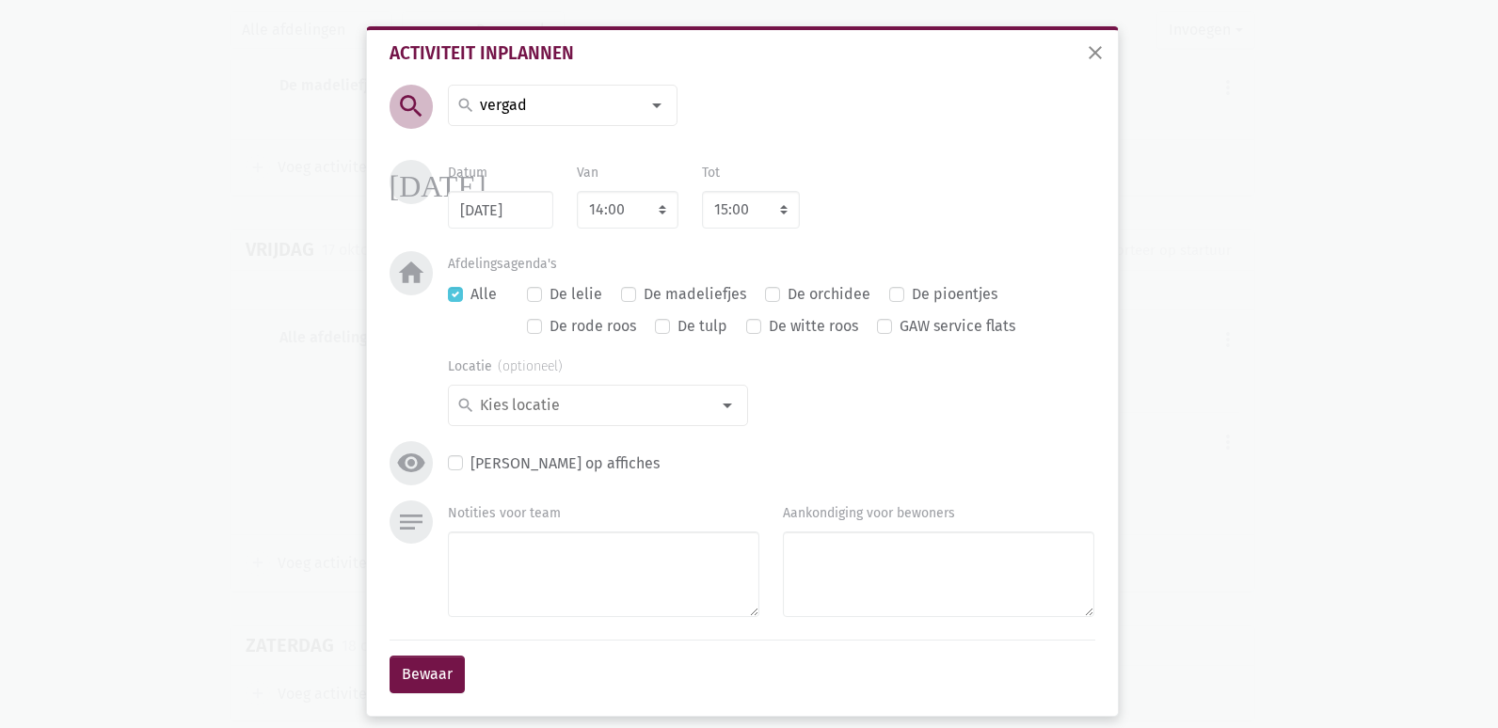
click at [552, 110] on input "vergad" at bounding box center [558, 105] width 163 height 24
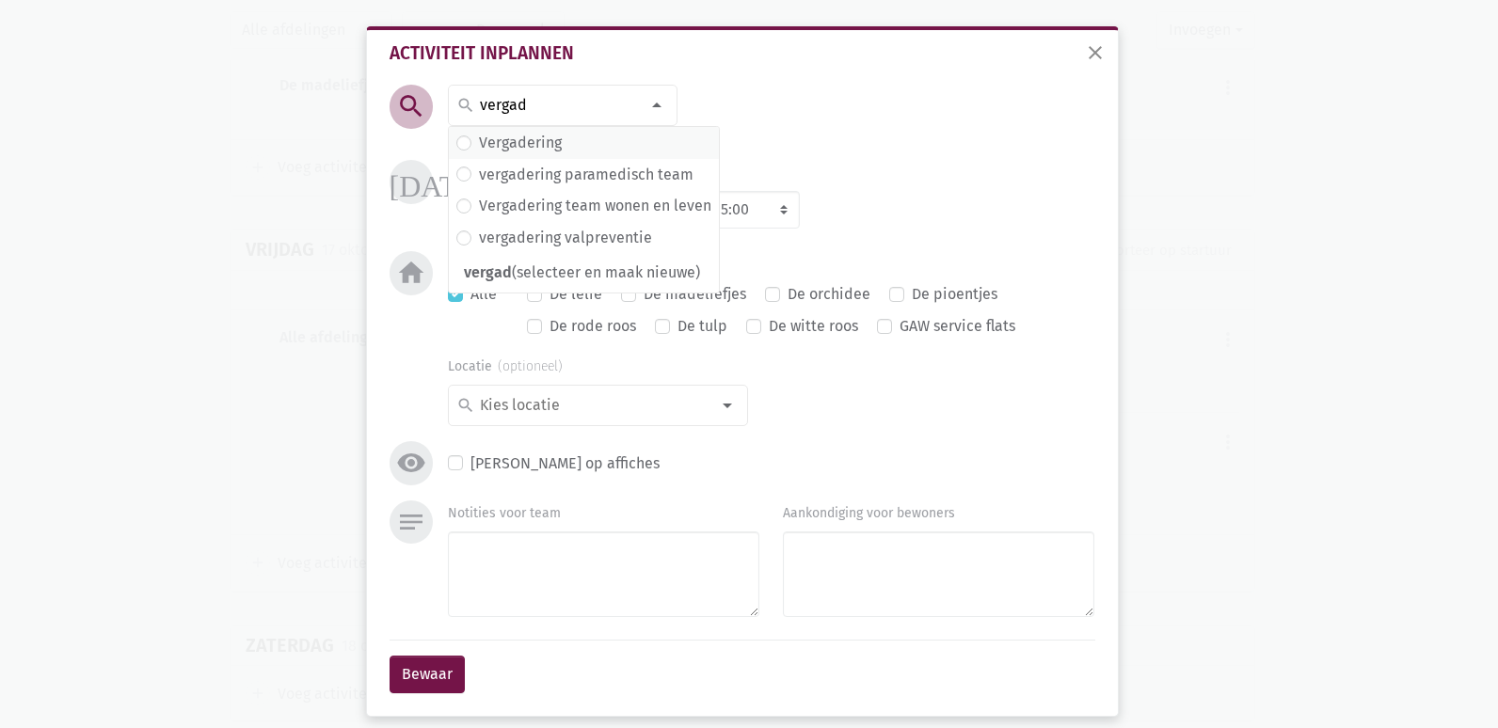
click at [556, 145] on span "Vergadering" at bounding box center [583, 143] width 255 height 24
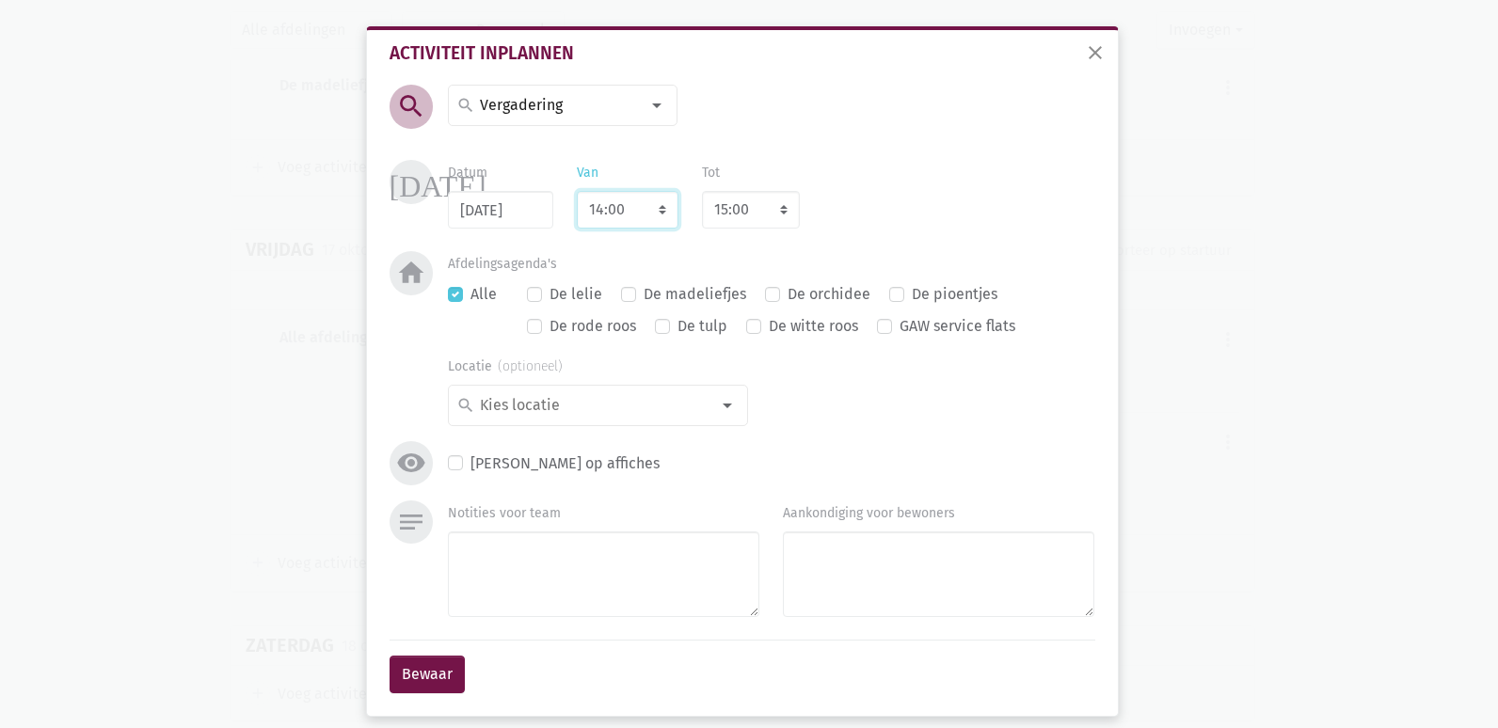
drag, startPoint x: 638, startPoint y: 206, endPoint x: 634, endPoint y: 232, distance: 25.7
click at [638, 206] on select "7:00 7:15 7:30 7:45 8:00 8:15 8:30 8:45 9:00 9:15 9:30 9:45 10:00 10:15 10:30 1…" at bounding box center [628, 210] width 102 height 38
select select "10:00"
click at [577, 191] on select "7:00 7:15 7:30 7:45 8:00 8:15 8:30 8:45 9:00 9:15 9:30 9:45 10:00 10:15 10:30 1…" at bounding box center [628, 210] width 102 height 38
select select "11:00"
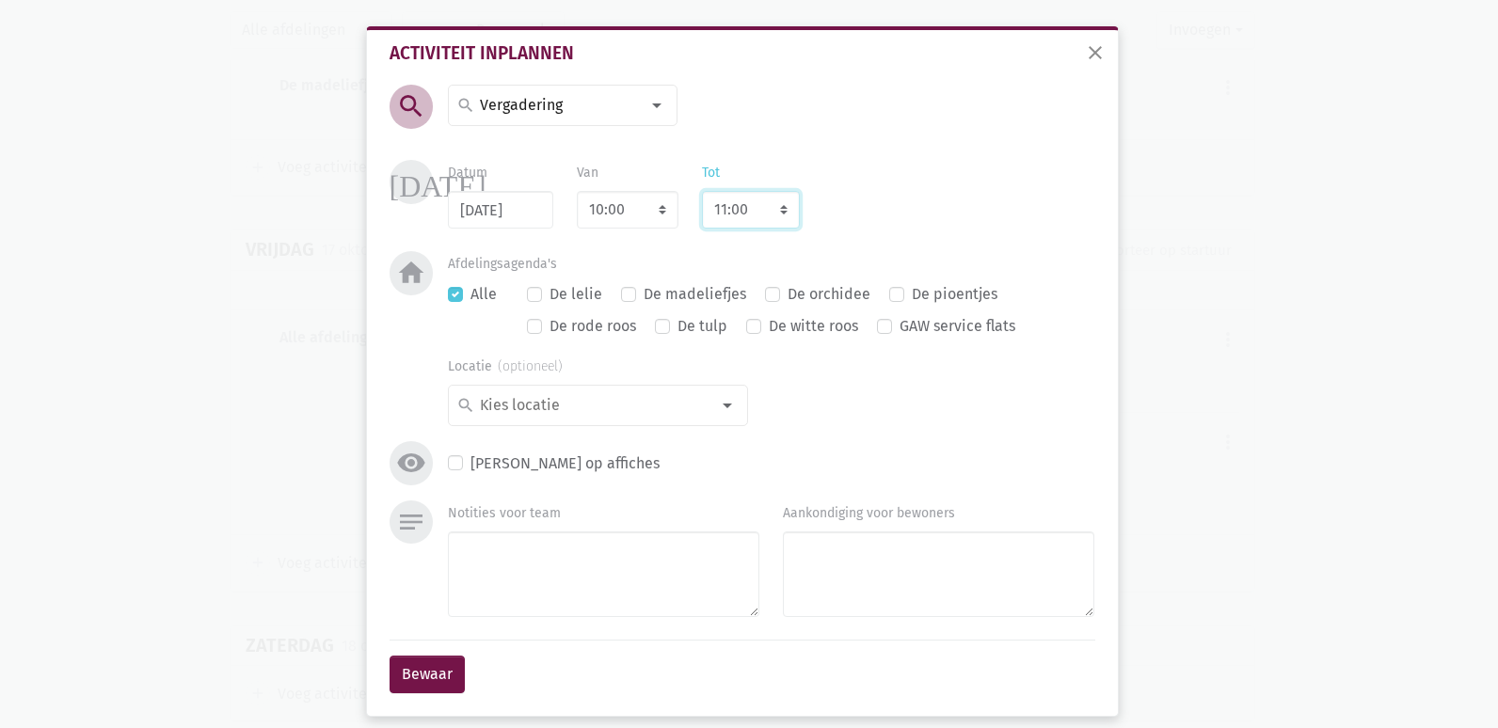
drag, startPoint x: 750, startPoint y: 212, endPoint x: 750, endPoint y: 223, distance: 11.3
click at [750, 212] on select "8:00 8:15 8:30 8:45 9:00 9:15 9:30 9:45 10:00 10:15 10:30 10:45 11:00 11:15 11:…" at bounding box center [751, 210] width 98 height 38
select select "10:30"
click at [702, 191] on select "8:00 8:15 8:30 8:45 9:00 9:15 9:30 9:45 10:00 10:15 10:30 10:45 11:00 11:15 11:…" at bounding box center [751, 210] width 98 height 38
click at [471, 295] on label "Alle" at bounding box center [484, 294] width 26 height 24
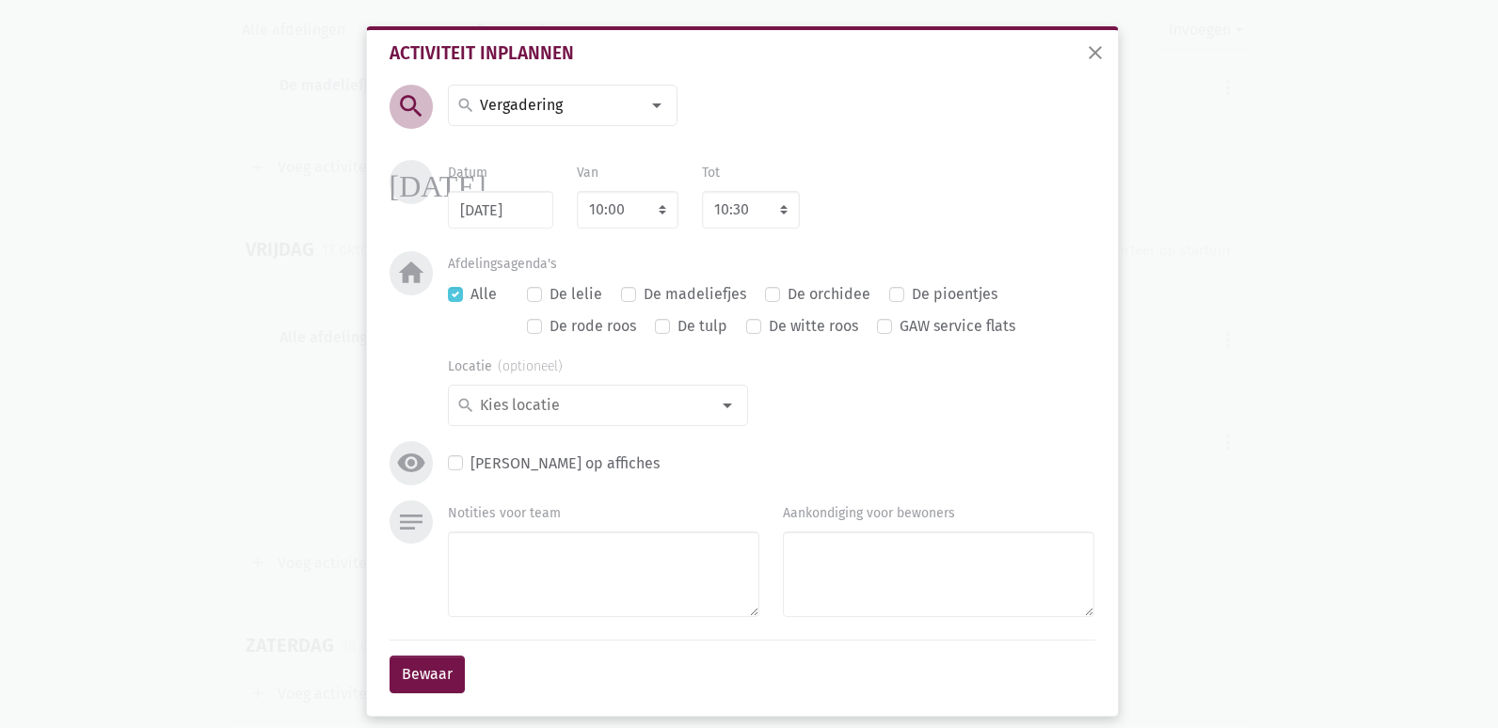
click at [454, 295] on input "Alle" at bounding box center [455, 292] width 15 height 20
checkbox input "false"
click at [711, 410] on div at bounding box center [728, 406] width 38 height 38
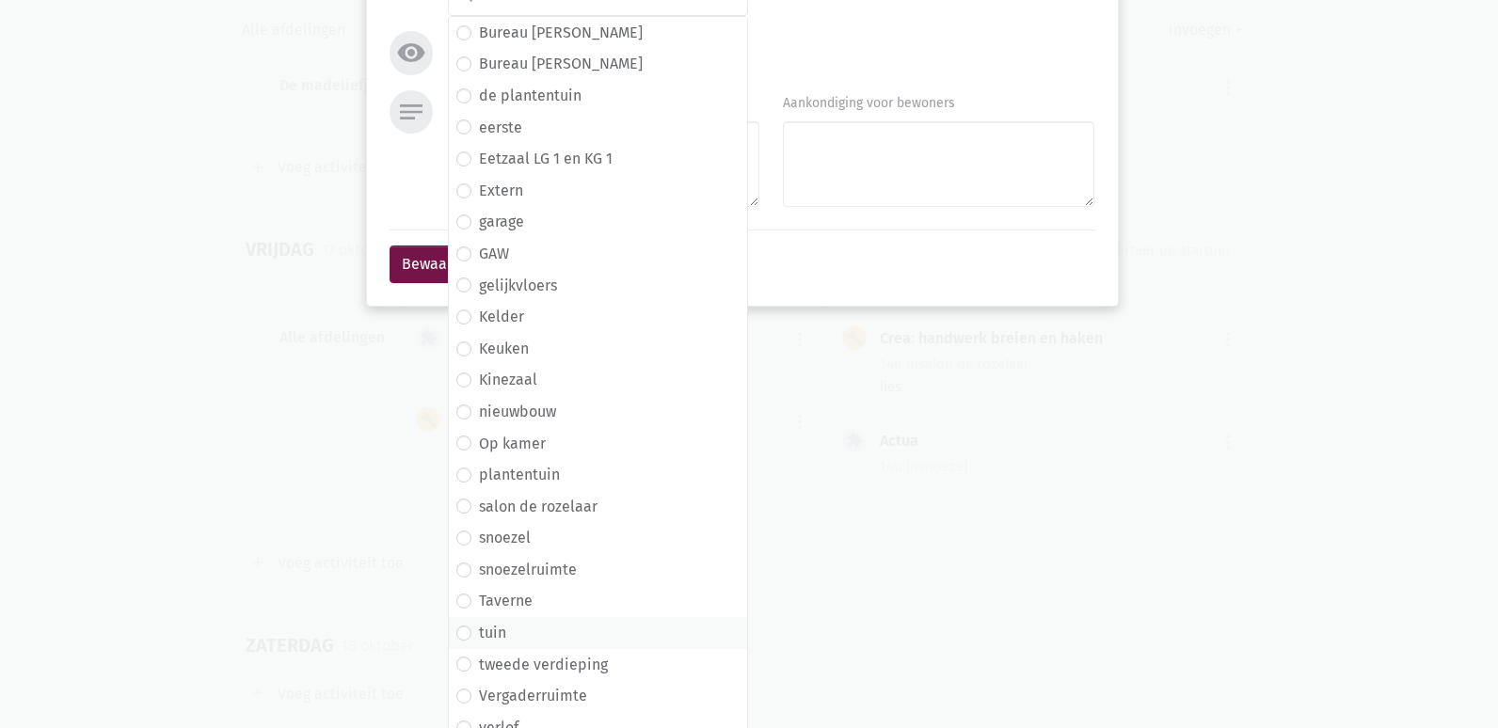
scroll to position [426, 0]
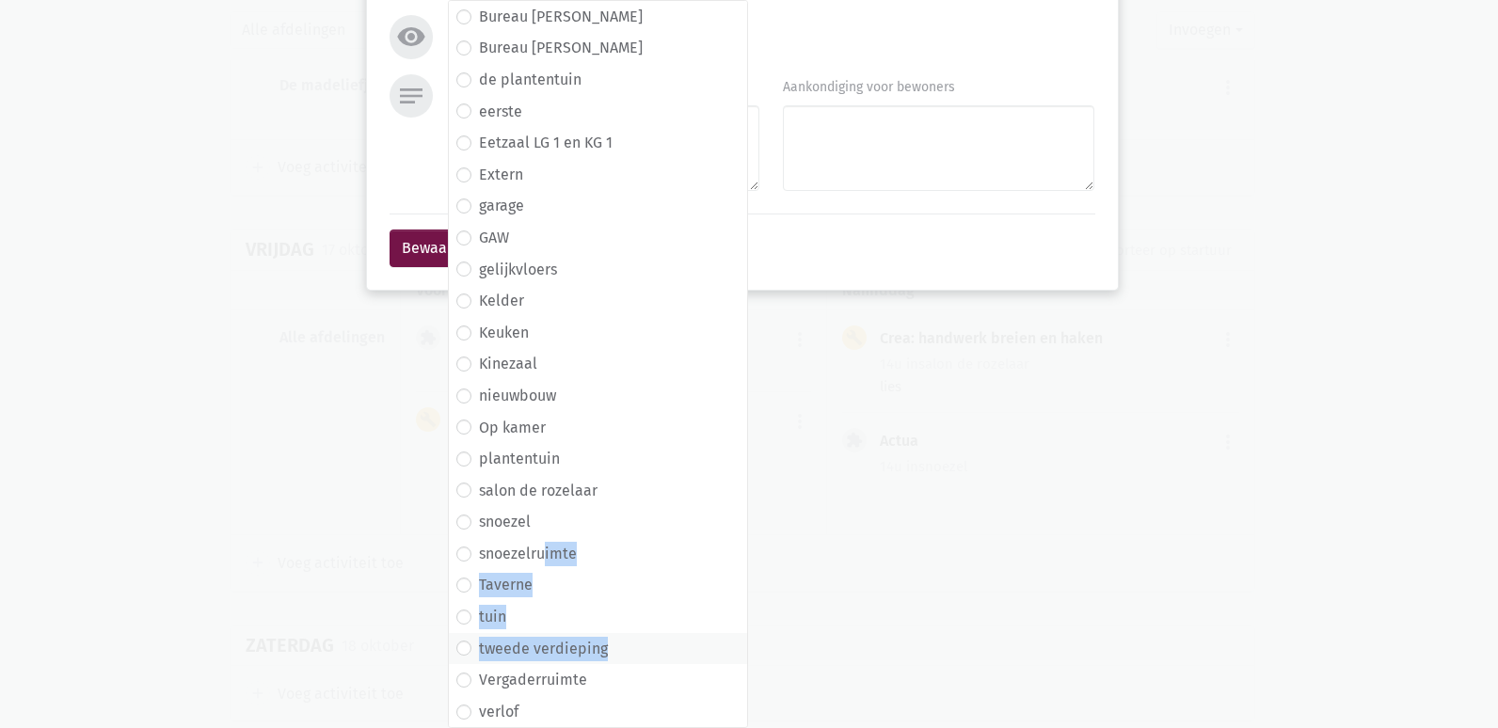
drag, startPoint x: 539, startPoint y: 557, endPoint x: 600, endPoint y: 639, distance: 102.2
click at [600, 639] on ul "alle afdelingen buiten Bureau Dante Bureau [PERSON_NAME] de plantentuin eerste …" at bounding box center [598, 317] width 298 height 822
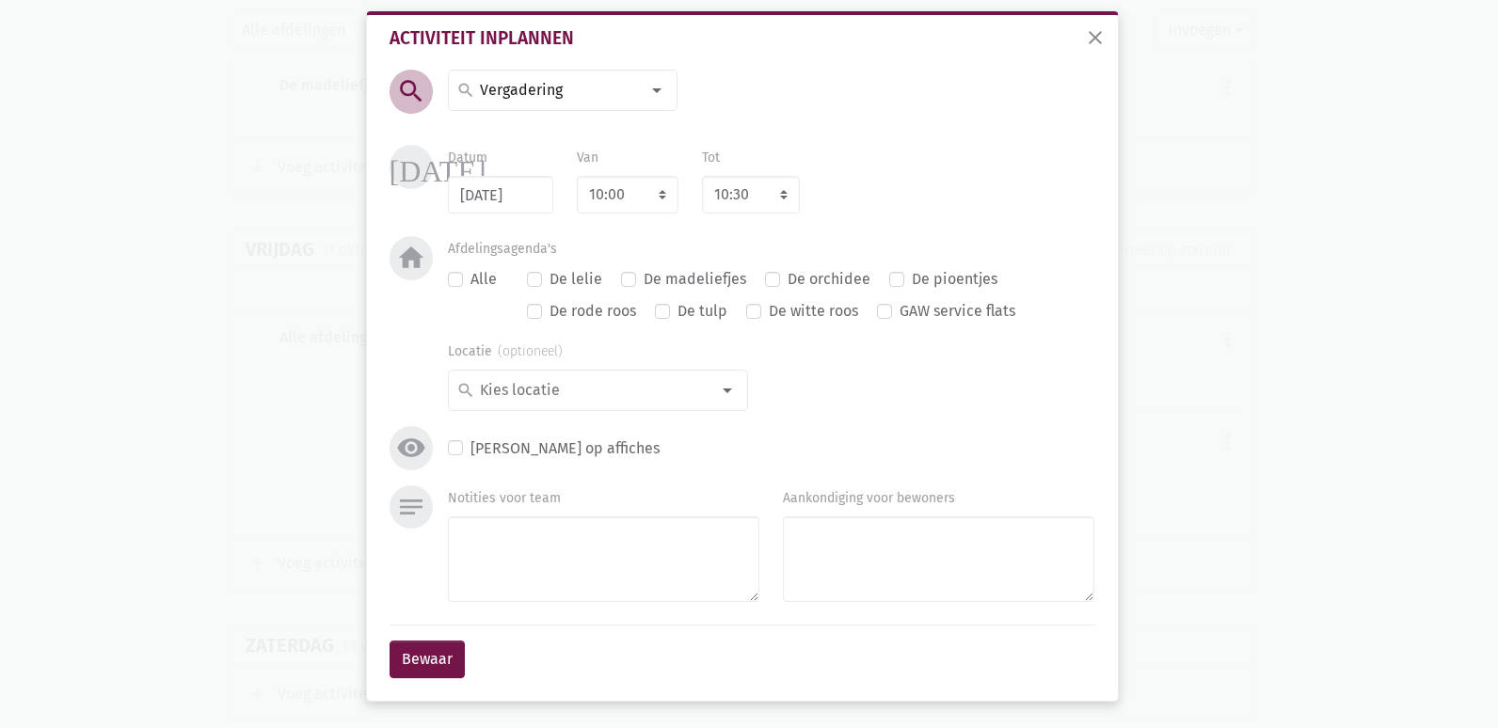
scroll to position [15, 0]
click at [713, 391] on div at bounding box center [728, 391] width 38 height 38
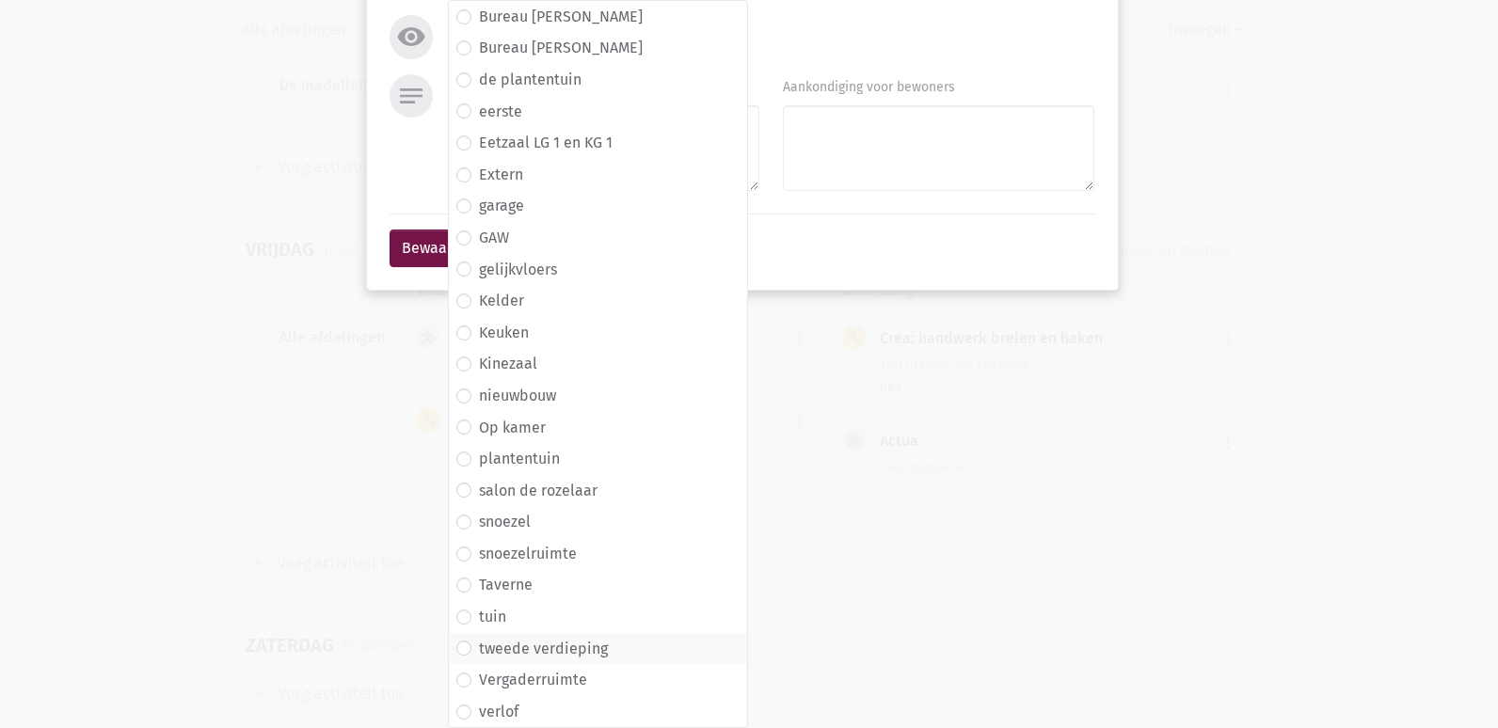
click at [573, 652] on label "tweede verdieping" at bounding box center [543, 649] width 129 height 24
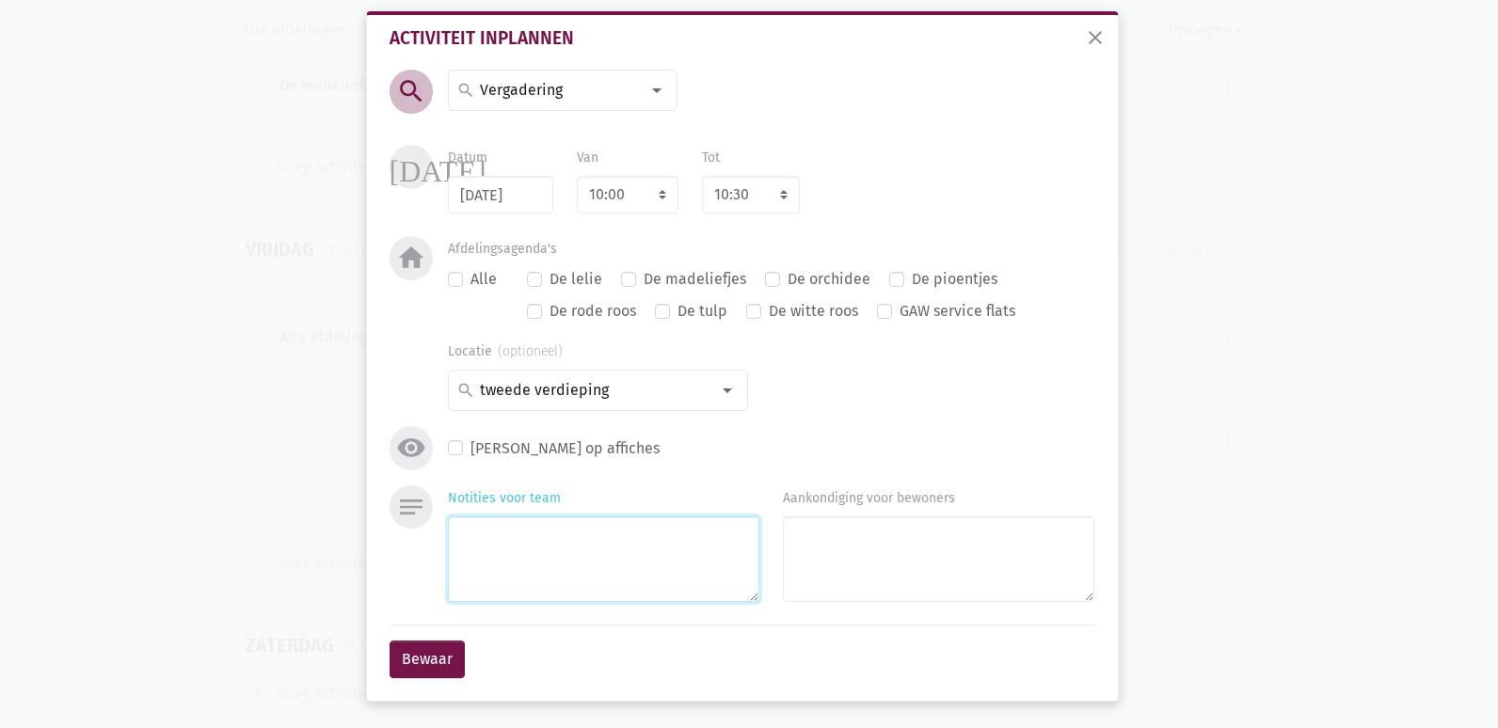
click at [557, 542] on textarea "Notities voor team" at bounding box center [604, 560] width 312 height 86
type textarea "Activiteiten komende maanden (crea, Sint, ouderenweek...)"
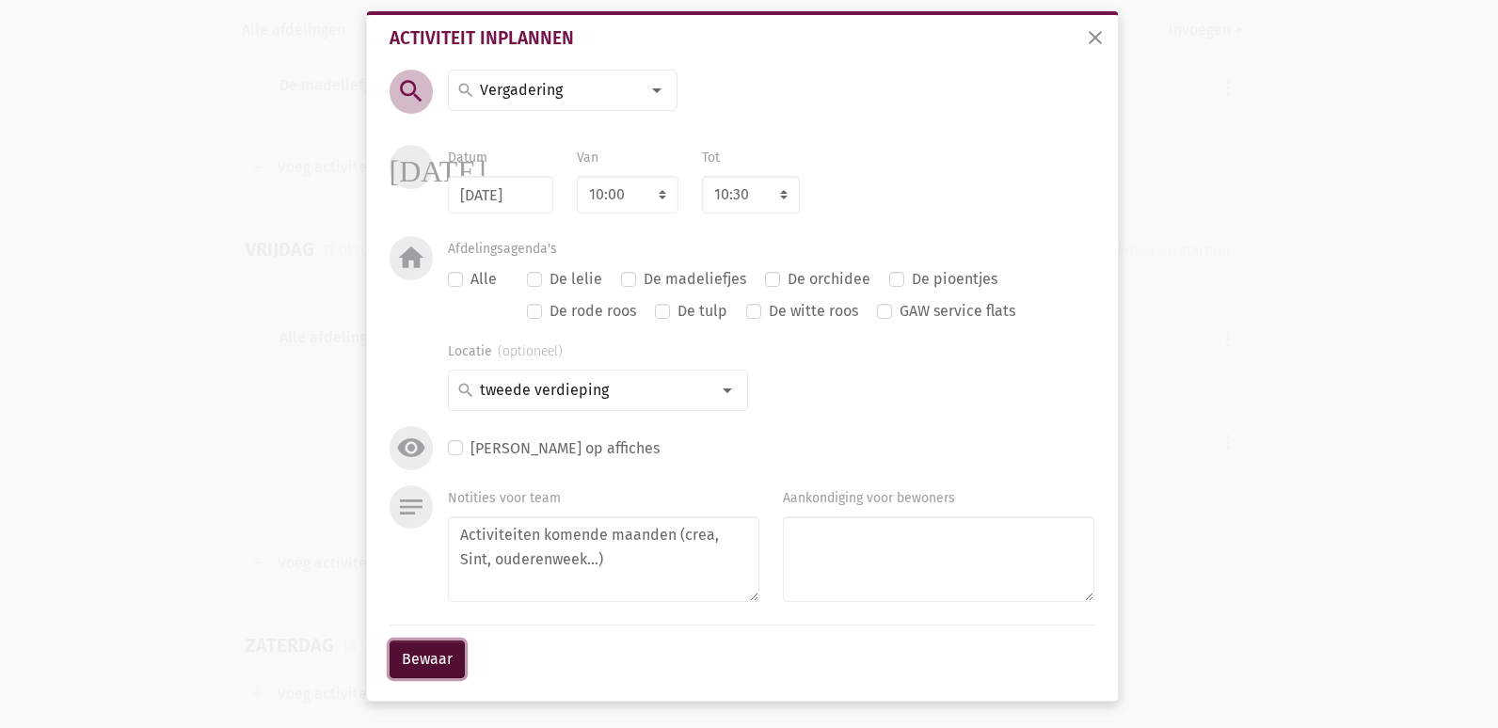
click at [403, 656] on button "Bewaar" at bounding box center [427, 660] width 75 height 38
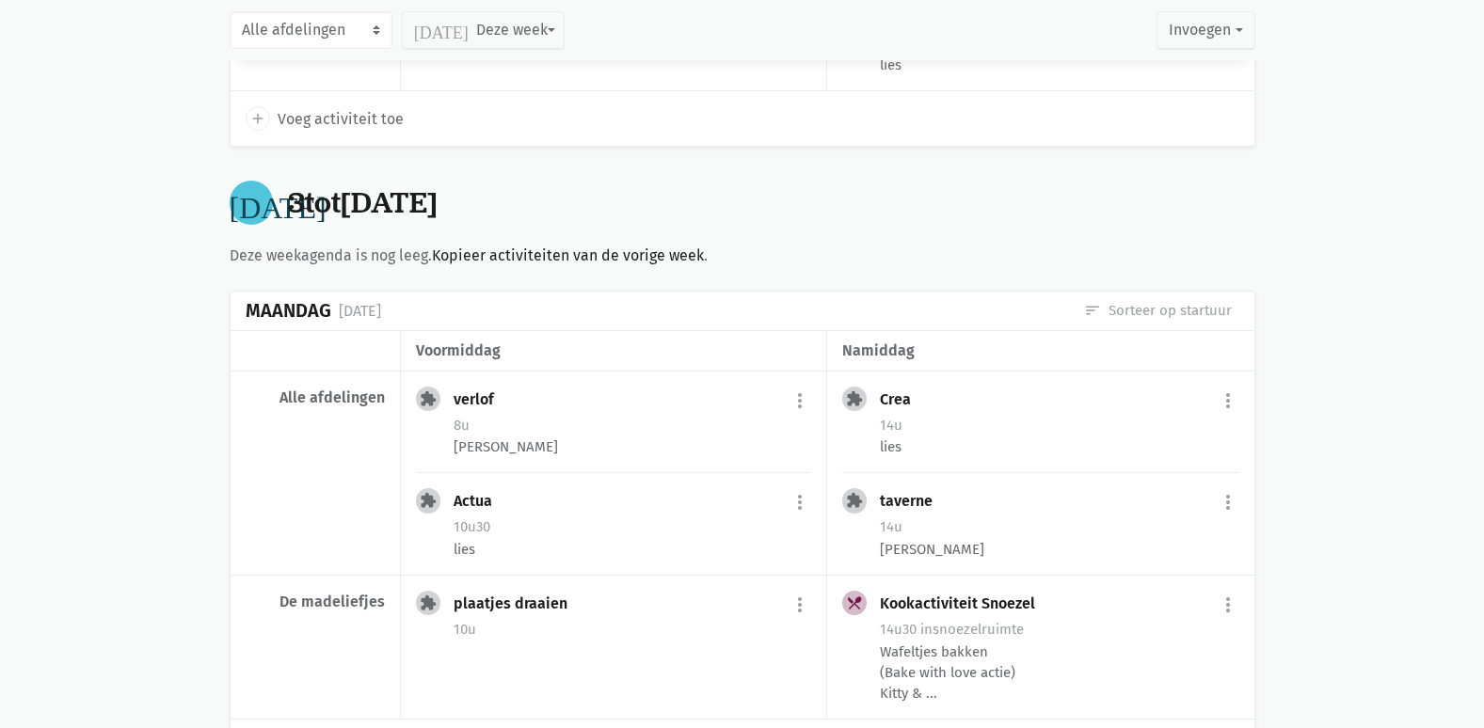
scroll to position [8799, 0]
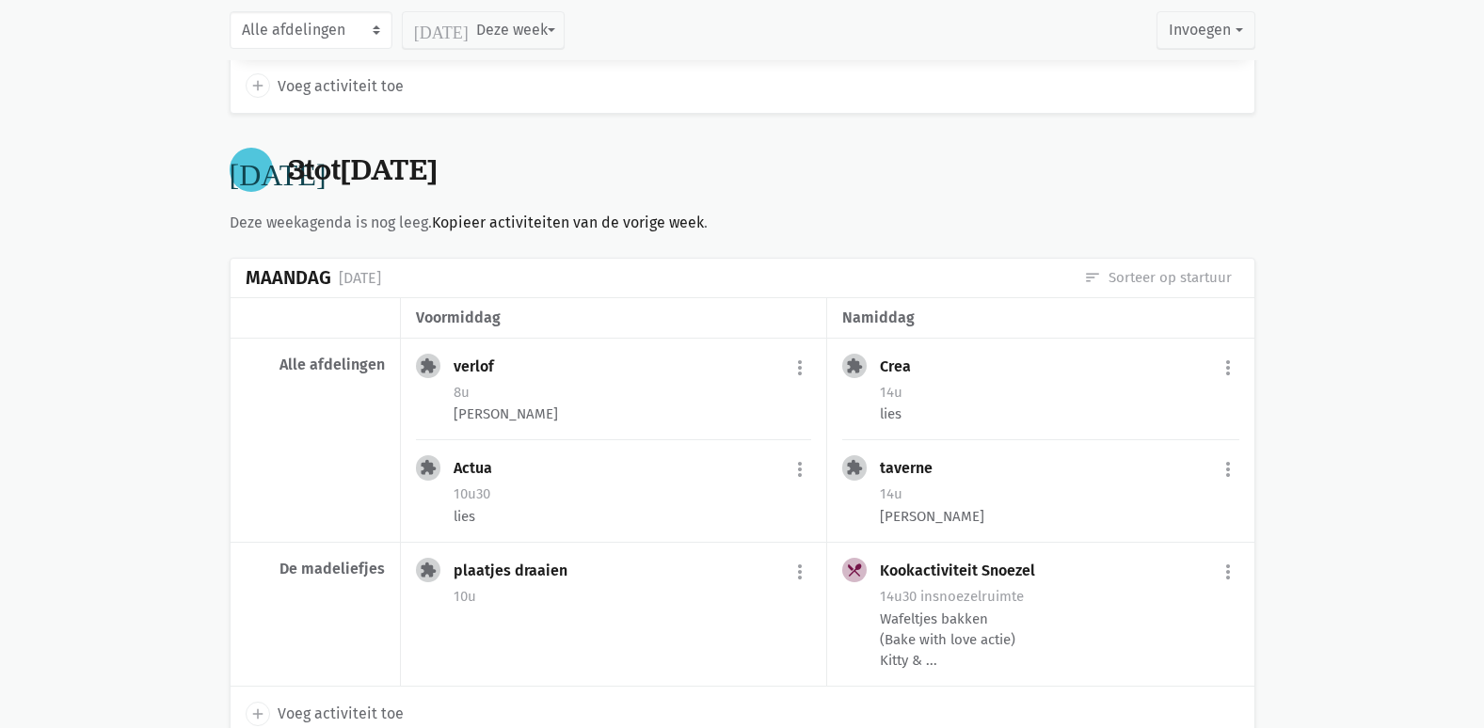
click at [910, 211] on div "Deze weekagenda is nog leeg. Kopieer activiteiten van de vorige week ." at bounding box center [743, 223] width 1026 height 24
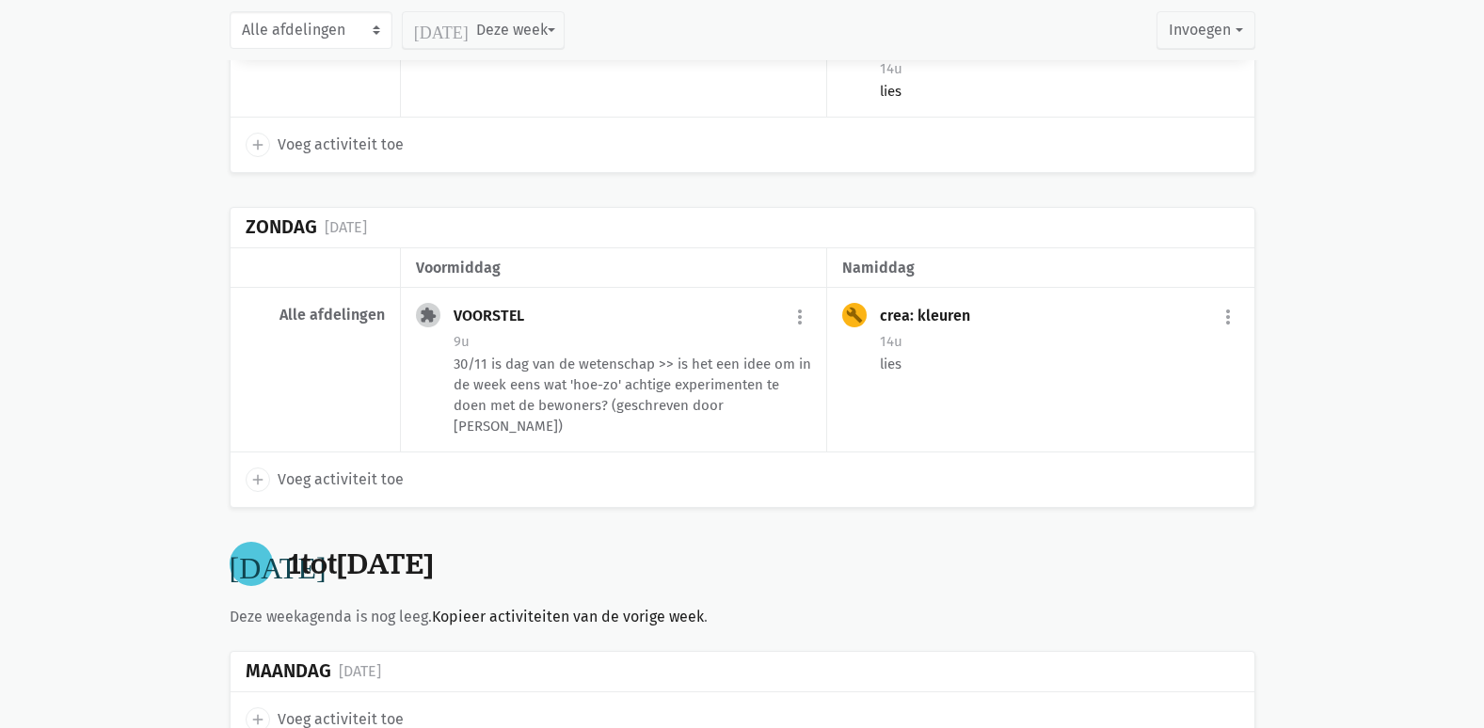
scroll to position [18168, 0]
